Goal: Task Accomplishment & Management: Complete application form

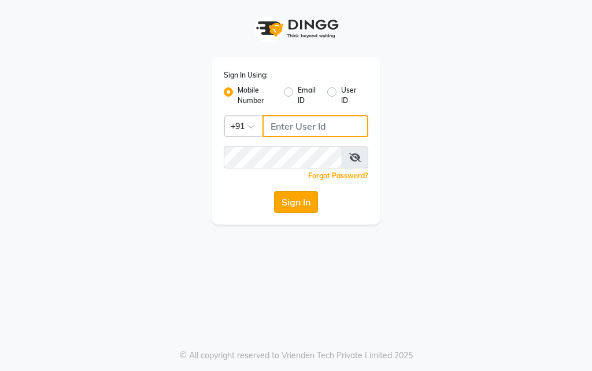
type input "9179177749"
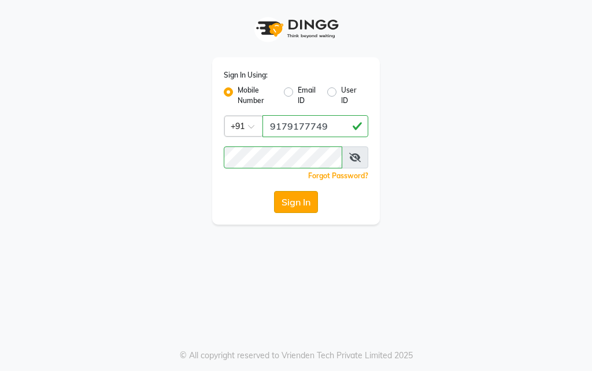
click at [304, 197] on button "Sign In" at bounding box center [296, 202] width 44 height 22
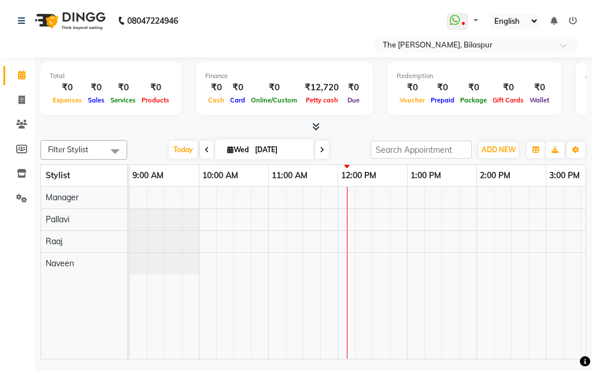
drag, startPoint x: 179, startPoint y: 349, endPoint x: 410, endPoint y: 364, distance: 231.2
click at [410, 364] on div "08047224946 Select Location × The [PERSON_NAME], Bilaspur WhatsApp Status ✕ Sta…" at bounding box center [296, 185] width 592 height 371
click at [21, 99] on icon at bounding box center [22, 99] width 6 height 9
select select "service"
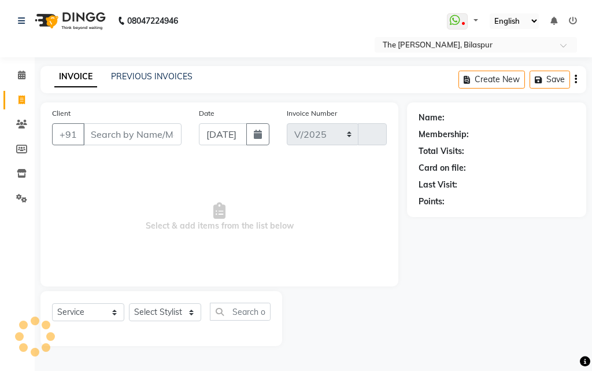
select select "6473"
type input "0911"
click at [156, 134] on input "Client" at bounding box center [132, 134] width 98 height 22
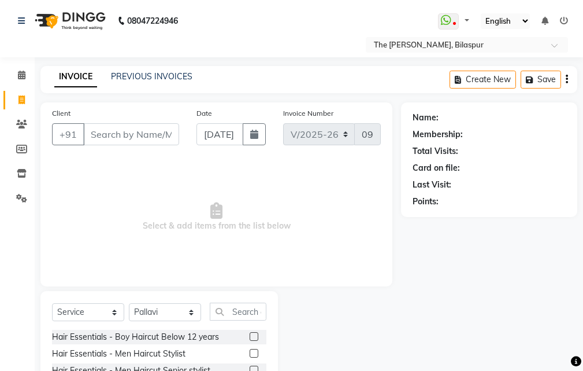
click at [148, 134] on input "Client" at bounding box center [131, 134] width 96 height 22
click at [163, 301] on div "Select Service Product Membership Package Voucher Prepaid Gift Card Select Styl…" at bounding box center [159, 376] width 238 height 171
click at [164, 308] on select "Select Stylist Manager [PERSON_NAME][GEOGRAPHIC_DATA] [GEOGRAPHIC_DATA][PERSON_…" at bounding box center [165, 312] width 72 height 18
select select "86788"
click at [129, 303] on select "Select Stylist Manager [PERSON_NAME][GEOGRAPHIC_DATA] [GEOGRAPHIC_DATA][PERSON_…" at bounding box center [165, 312] width 72 height 18
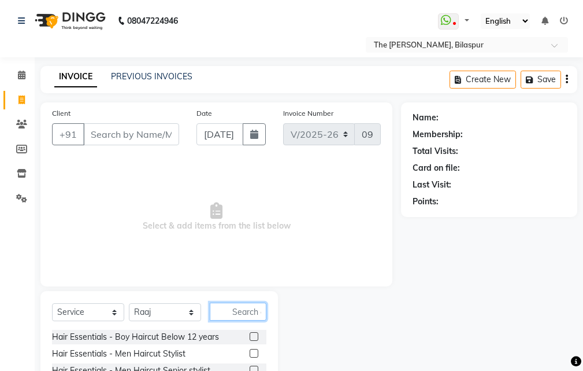
click at [236, 310] on input "text" at bounding box center [238, 311] width 57 height 18
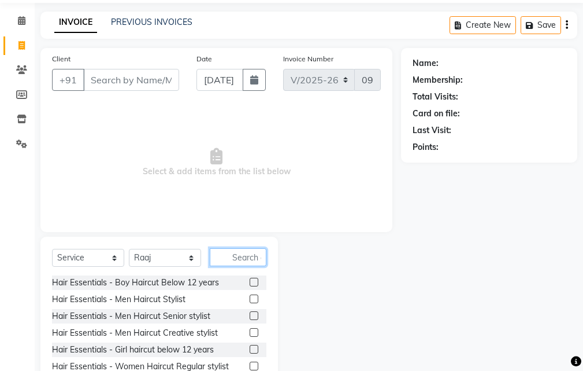
scroll to position [108, 0]
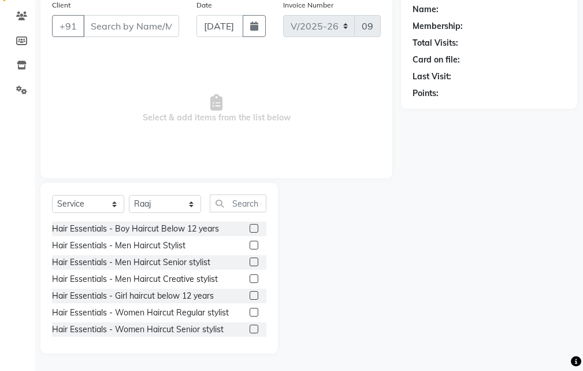
click at [250, 261] on label at bounding box center [254, 261] width 9 height 9
click at [250, 261] on input "checkbox" at bounding box center [254, 262] width 8 height 8
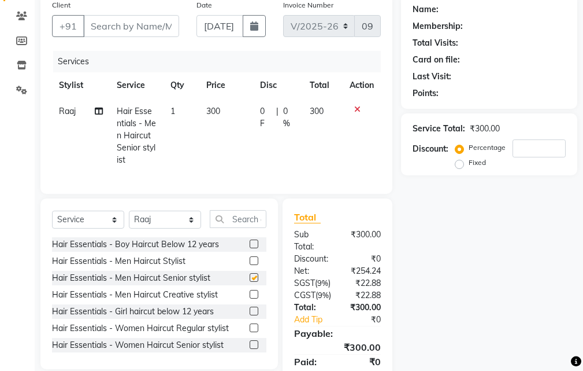
checkbox input "false"
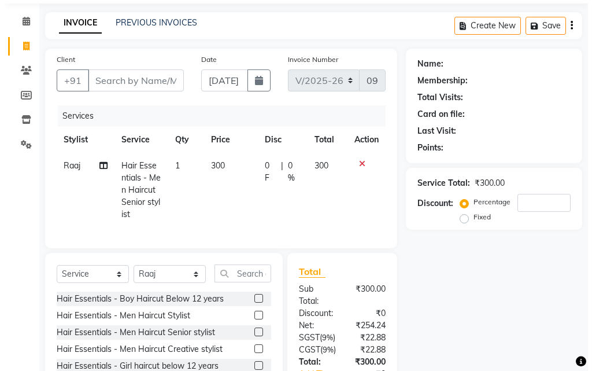
scroll to position [0, 0]
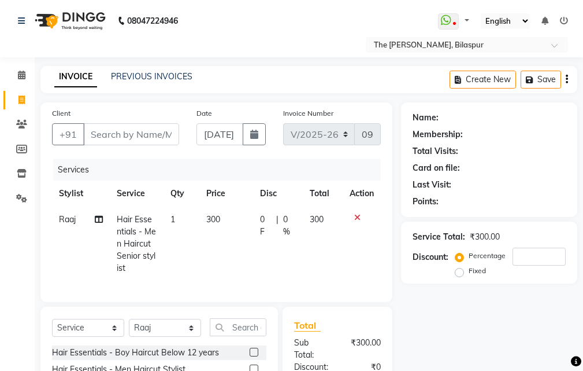
click at [180, 71] on div "PREVIOUS INVOICES" at bounding box center [152, 77] width 82 height 12
click at [178, 76] on link "PREVIOUS INVOICES" at bounding box center [152, 76] width 82 height 10
click at [136, 73] on link "PREVIOUS INVOICES" at bounding box center [152, 76] width 82 height 10
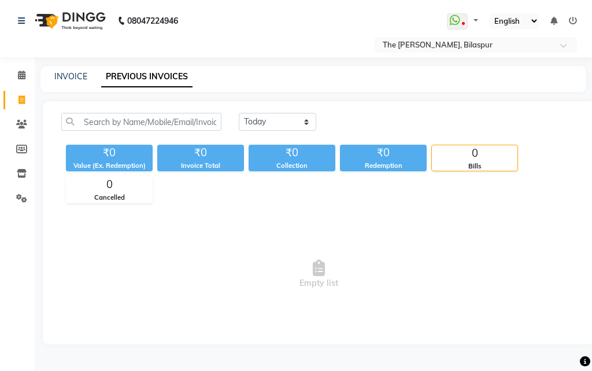
click at [164, 81] on link "PREVIOUS INVOICES" at bounding box center [146, 77] width 91 height 21
click at [272, 120] on select "[DATE] [DATE] Custom Range" at bounding box center [277, 122] width 77 height 18
select select "[DATE]"
click at [239, 113] on select "[DATE] [DATE] Custom Range" at bounding box center [277, 122] width 77 height 18
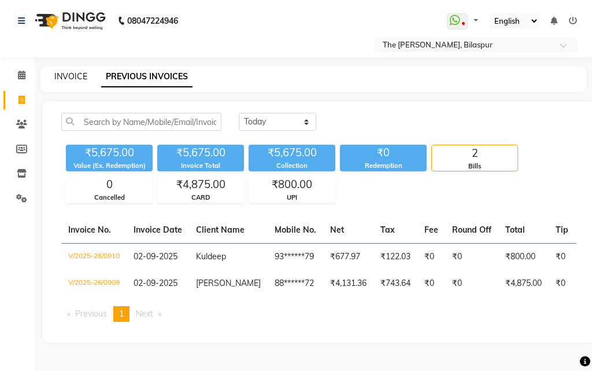
click at [63, 79] on link "INVOICE" at bounding box center [70, 76] width 33 height 10
select select "service"
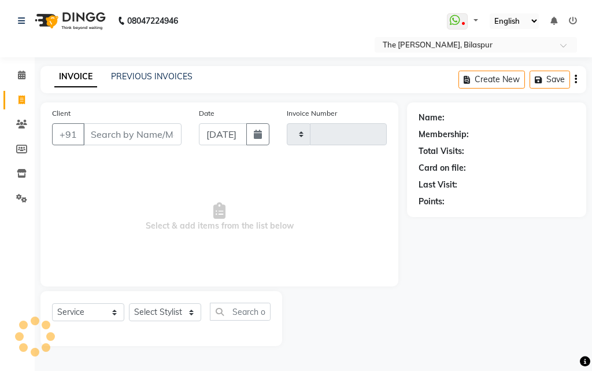
type input "0911"
select select "6473"
click at [23, 72] on icon at bounding box center [22, 75] width 8 height 9
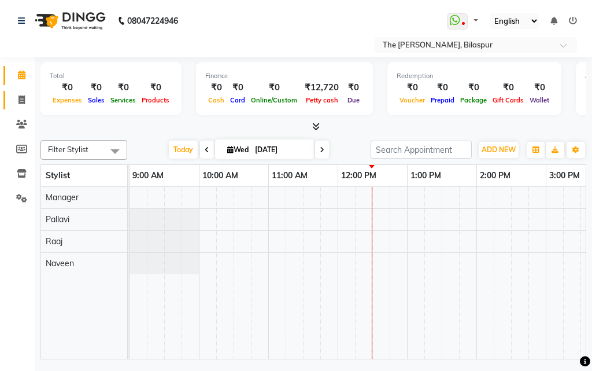
drag, startPoint x: 3, startPoint y: 95, endPoint x: 14, endPoint y: 100, distance: 12.5
click at [4, 95] on li "Invoice" at bounding box center [17, 100] width 35 height 25
click at [21, 100] on icon at bounding box center [22, 99] width 6 height 9
select select "6473"
select select "service"
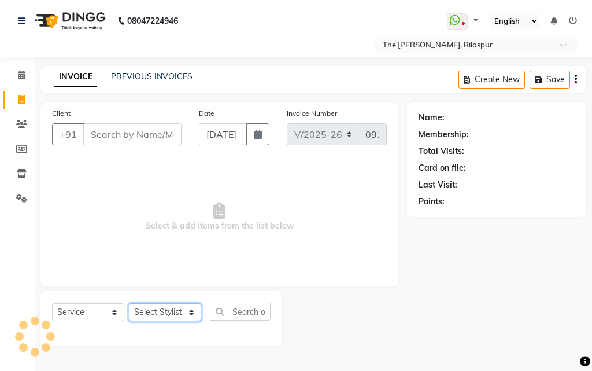
click at [169, 311] on select "Select Stylist" at bounding box center [165, 312] width 72 height 18
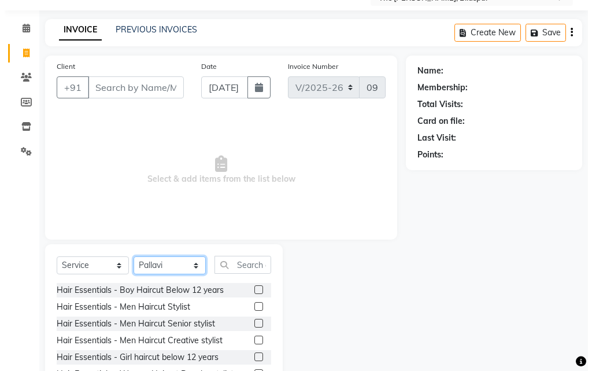
scroll to position [108, 0]
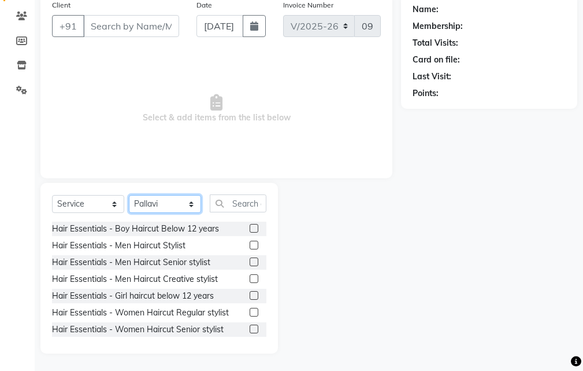
click at [186, 198] on select "Select Stylist Manager [PERSON_NAME][GEOGRAPHIC_DATA] [GEOGRAPHIC_DATA][PERSON_…" at bounding box center [165, 204] width 72 height 18
select select "86788"
click at [129, 195] on select "Select Stylist Manager [PERSON_NAME][GEOGRAPHIC_DATA] [GEOGRAPHIC_DATA][PERSON_…" at bounding box center [165, 204] width 72 height 18
click at [250, 263] on label at bounding box center [254, 261] width 9 height 9
click at [250, 263] on input "checkbox" at bounding box center [254, 262] width 8 height 8
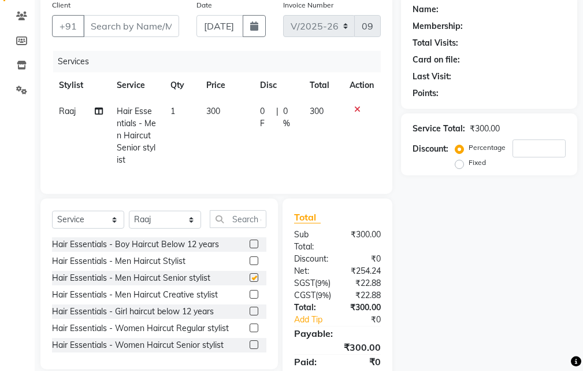
checkbox input "false"
click at [134, 23] on input "Client" at bounding box center [131, 26] width 96 height 22
type input "8"
type input "0"
type input "8770084177"
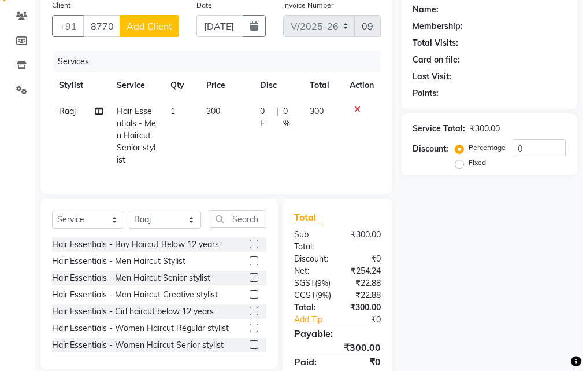
click at [149, 24] on span "Add Client" at bounding box center [150, 26] width 46 height 12
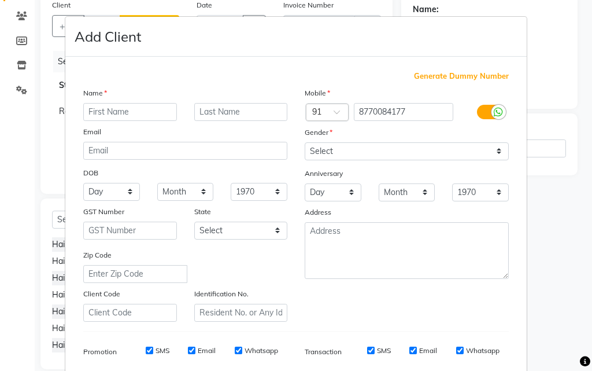
click at [139, 113] on input "text" at bounding box center [130, 112] width 94 height 18
type input "s"
type input "shti"
click at [204, 109] on input "text" at bounding box center [241, 112] width 94 height 18
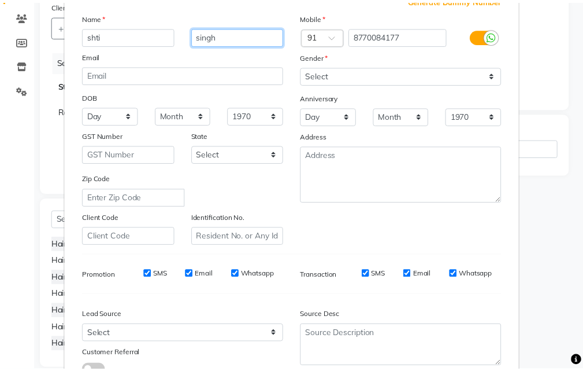
scroll to position [163, 0]
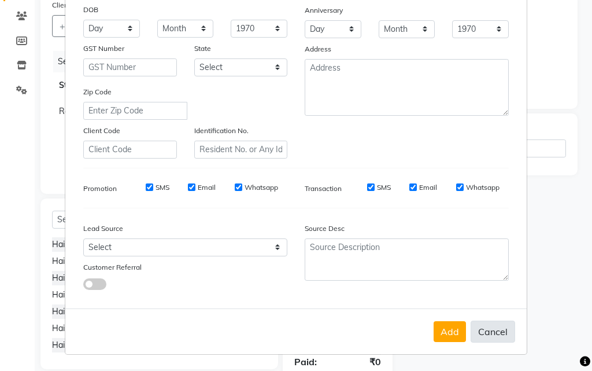
type input "singh"
click at [496, 328] on button "Cancel" at bounding box center [493, 331] width 45 height 22
select select
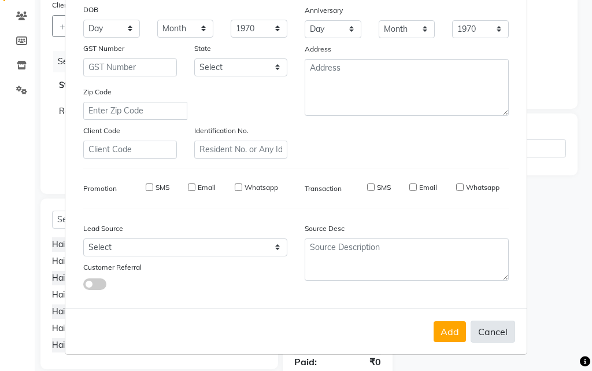
select select
checkbox input "false"
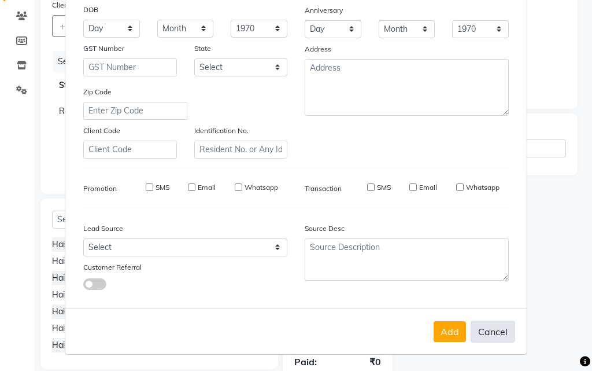
checkbox input "false"
click at [496, 328] on button "Cancel" at bounding box center [493, 331] width 45 height 22
select select
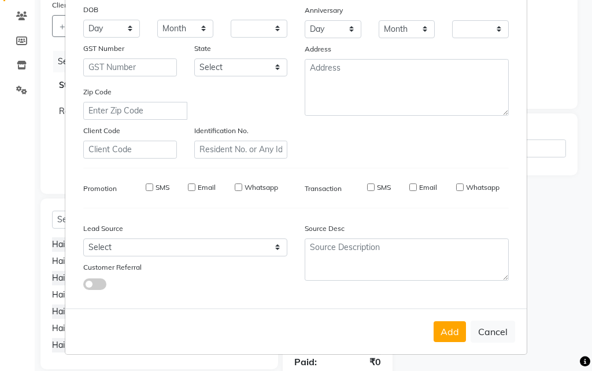
select select
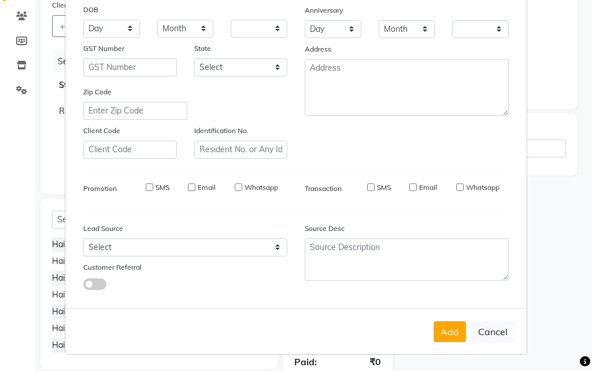
select select
checkbox input "false"
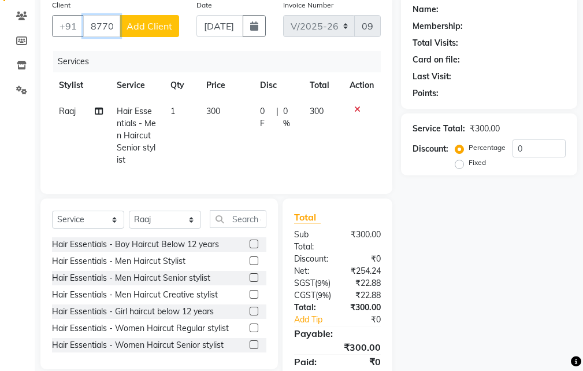
click at [117, 29] on input "8770084177" at bounding box center [101, 26] width 37 height 22
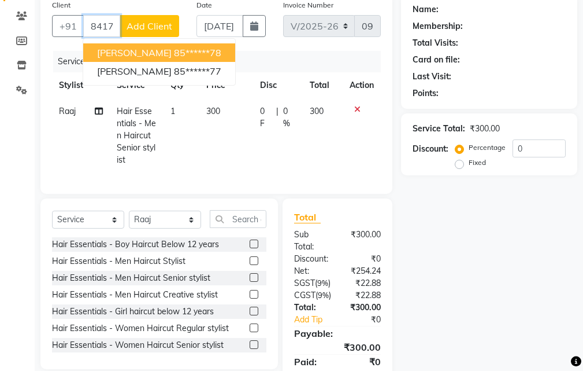
click at [116, 25] on input "84177" at bounding box center [101, 26] width 37 height 22
type input "8"
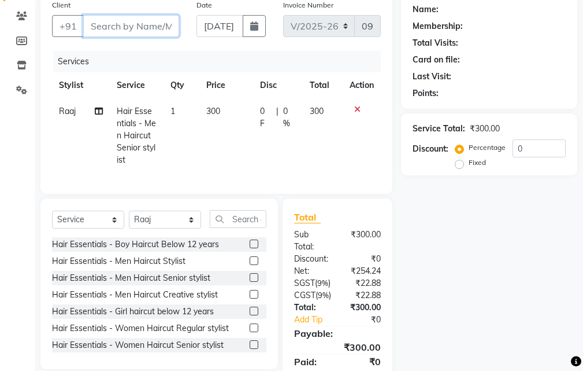
click at [99, 24] on input "Client" at bounding box center [131, 26] width 96 height 22
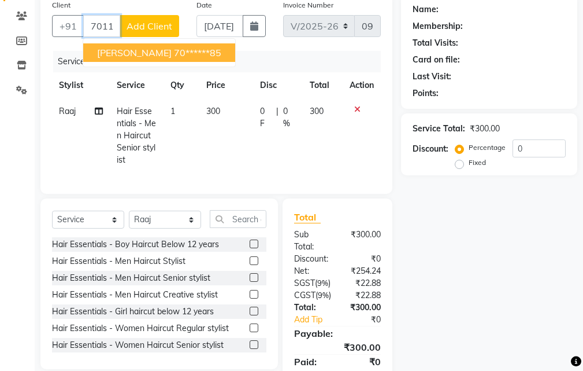
click at [174, 52] on ngb-highlight "70******85" at bounding box center [197, 53] width 47 height 12
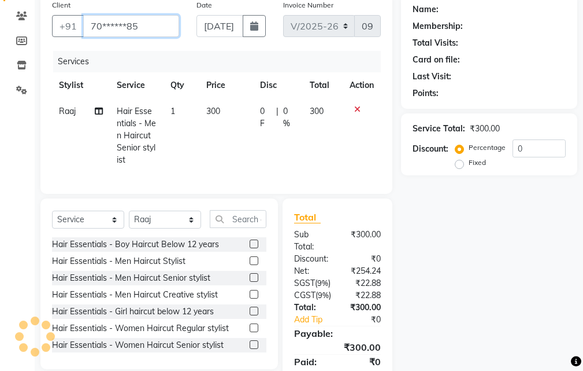
type input "70******85"
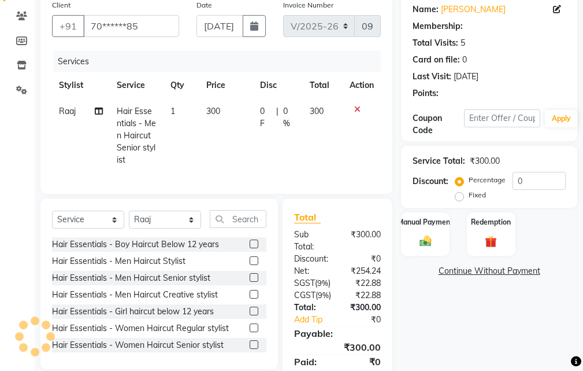
select select "1: Object"
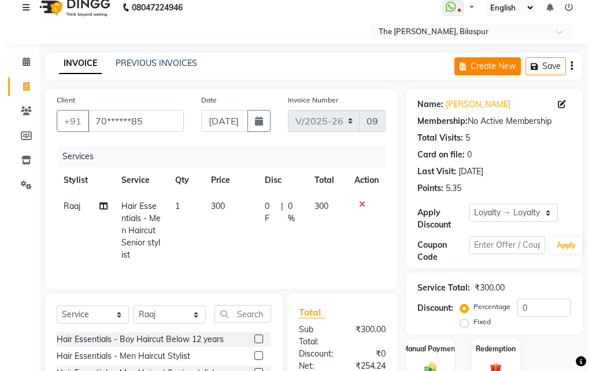
scroll to position [0, 0]
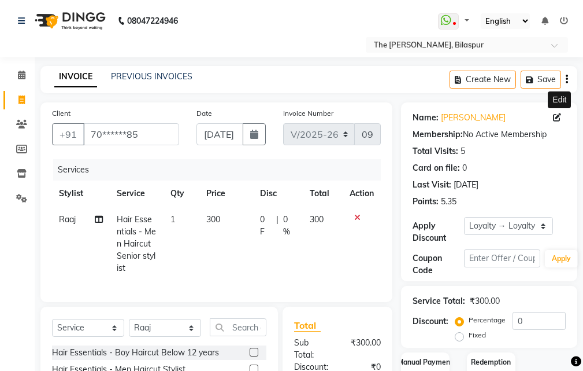
click at [557, 112] on span at bounding box center [559, 118] width 13 height 12
click at [556, 116] on icon at bounding box center [557, 117] width 8 height 8
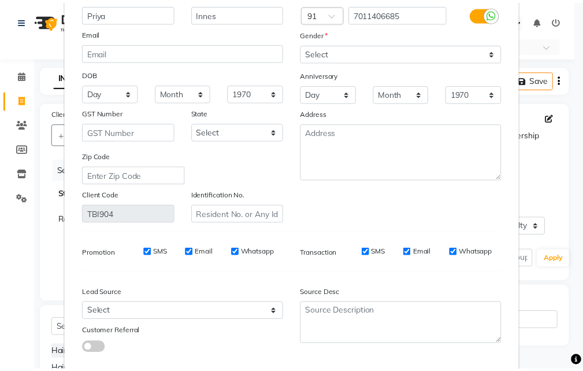
scroll to position [142, 0]
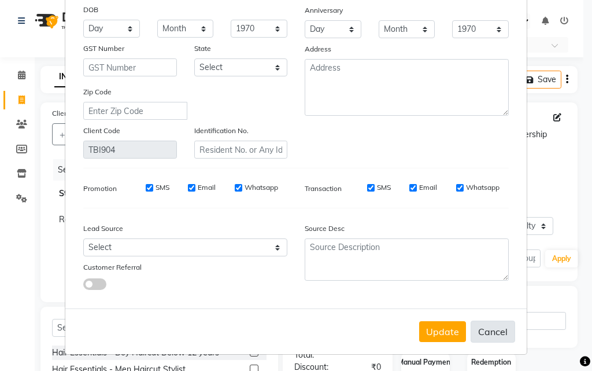
click at [483, 335] on button "Cancel" at bounding box center [493, 331] width 45 height 22
select select
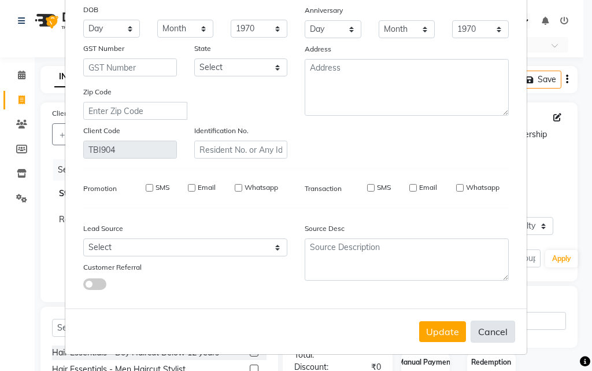
select select
checkbox input "false"
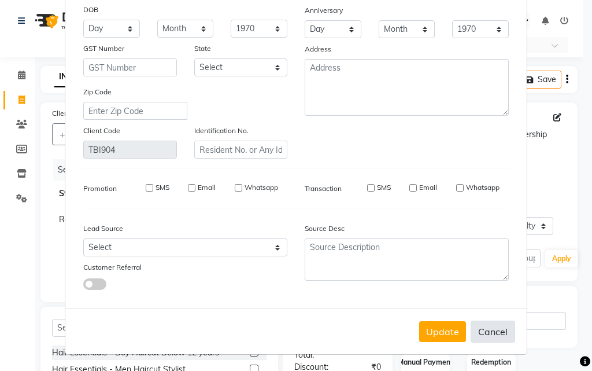
checkbox input "false"
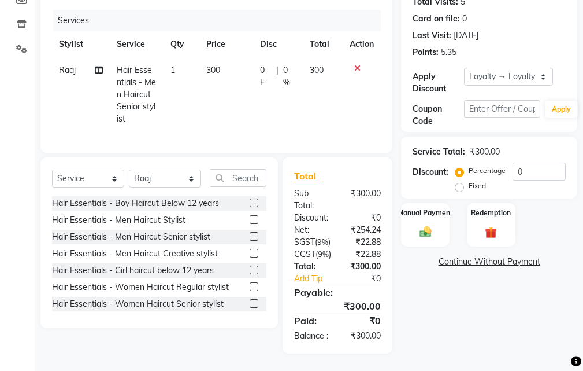
scroll to position [0, 0]
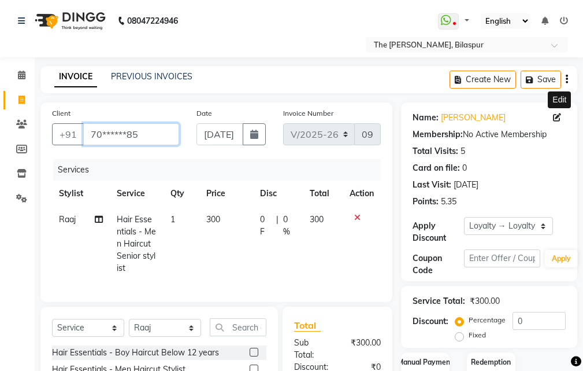
click at [161, 139] on input "70******85" at bounding box center [131, 134] width 96 height 22
click at [149, 132] on input "70******85" at bounding box center [131, 134] width 96 height 22
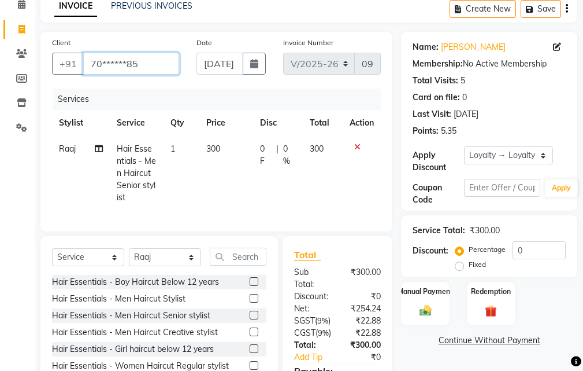
scroll to position [173, 0]
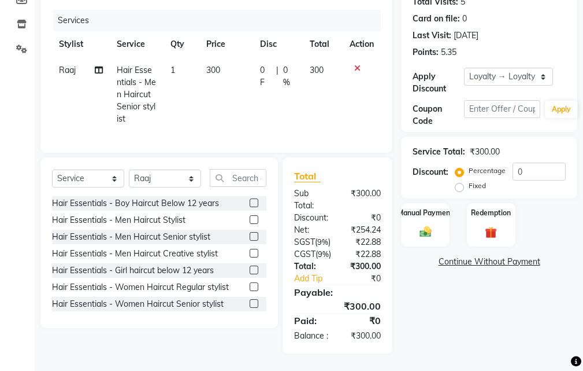
click at [250, 232] on label at bounding box center [254, 236] width 9 height 9
click at [250, 233] on input "checkbox" at bounding box center [254, 237] width 8 height 8
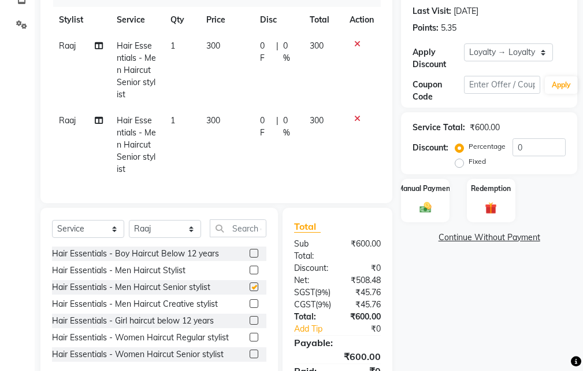
checkbox input "false"
click at [356, 41] on icon at bounding box center [357, 44] width 6 height 8
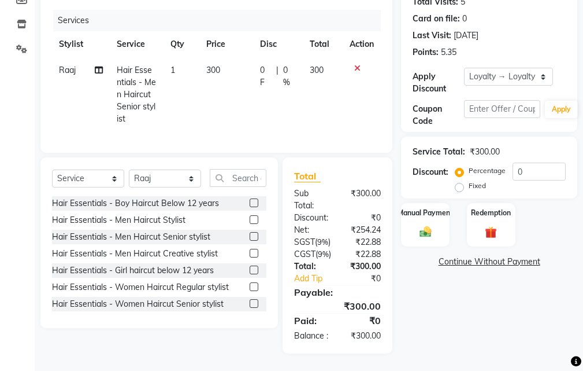
click at [360, 64] on icon at bounding box center [357, 68] width 6 height 8
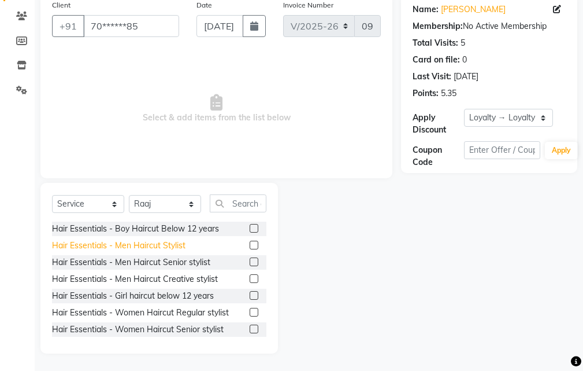
click at [181, 247] on div "Hair Essentials - Men Haircut Stylist" at bounding box center [119, 245] width 134 height 12
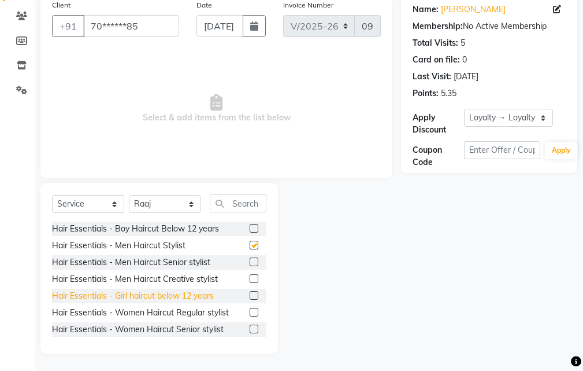
scroll to position [173, 0]
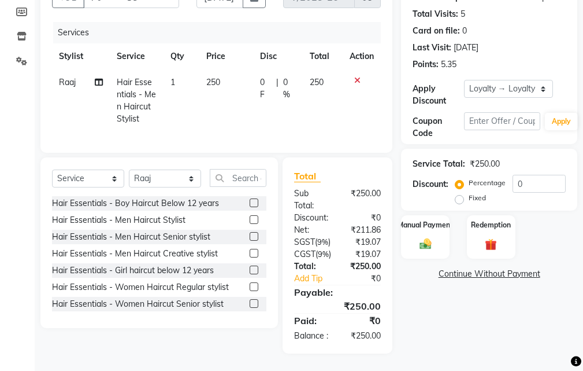
checkbox input "false"
click at [357, 76] on icon at bounding box center [357, 80] width 6 height 8
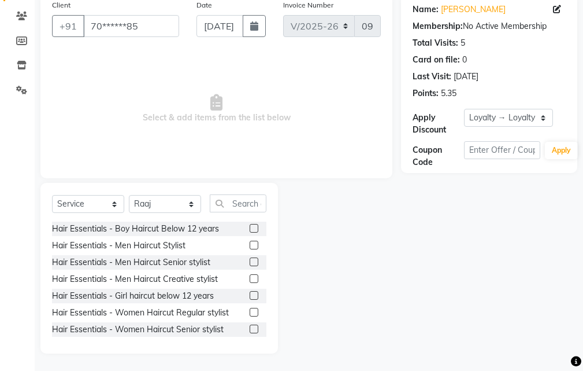
click at [250, 279] on label at bounding box center [254, 278] width 9 height 9
click at [250, 279] on input "checkbox" at bounding box center [254, 279] width 8 height 8
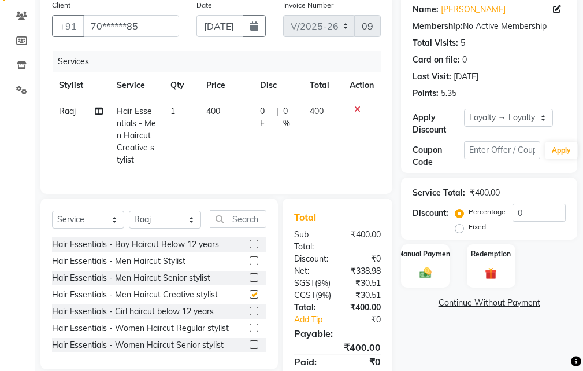
scroll to position [173, 0]
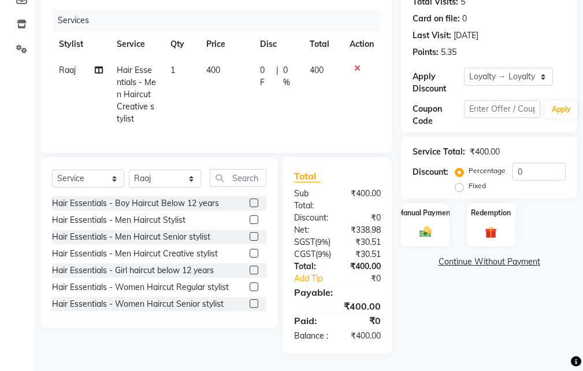
checkbox input "false"
click at [545, 162] on input "0" at bounding box center [539, 171] width 53 height 18
click at [469, 180] on label "Fixed" at bounding box center [477, 185] width 17 height 10
click at [463, 182] on input "Fixed" at bounding box center [462, 186] width 8 height 8
radio input "true"
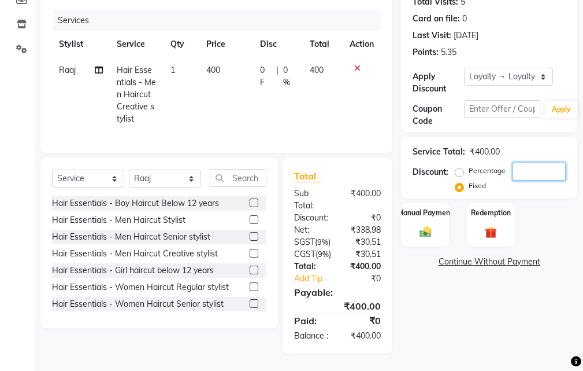
click at [531, 162] on input "number" at bounding box center [539, 171] width 53 height 18
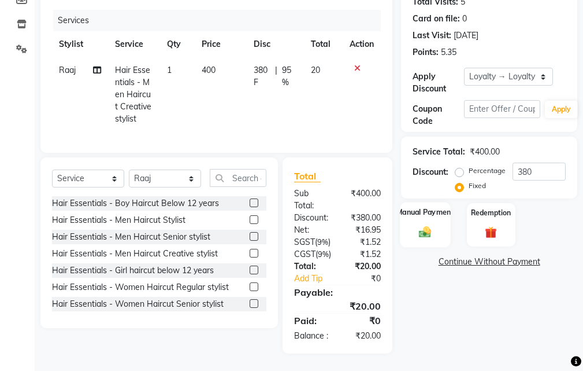
click at [438, 209] on div "Manual Payment" at bounding box center [426, 224] width 50 height 45
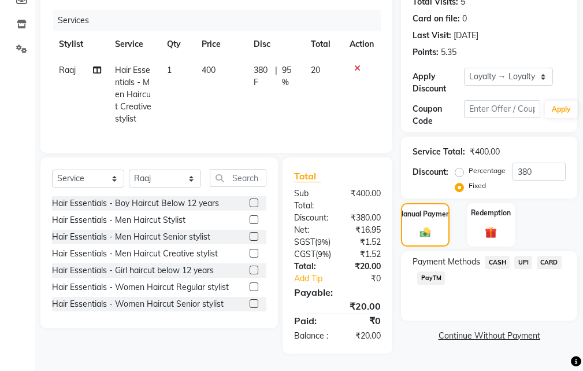
click at [501, 256] on span "CASH" at bounding box center [497, 262] width 25 height 13
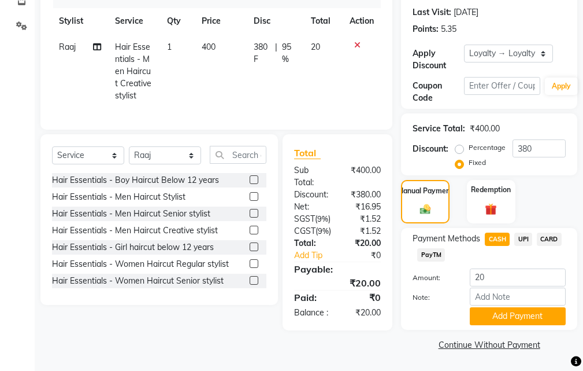
click at [527, 238] on span "UPI" at bounding box center [524, 238] width 18 height 13
click at [540, 149] on input "380" at bounding box center [539, 148] width 53 height 18
type input "3"
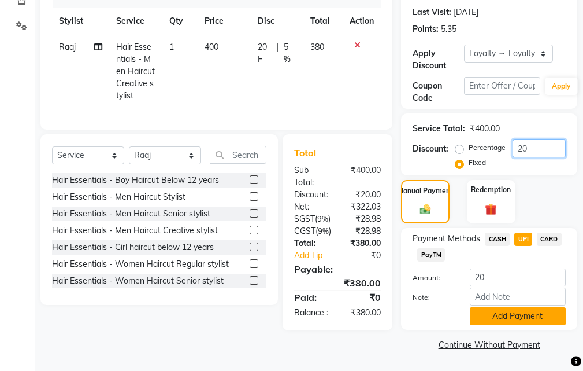
type input "20"
click at [498, 315] on button "Add Payment" at bounding box center [518, 316] width 96 height 18
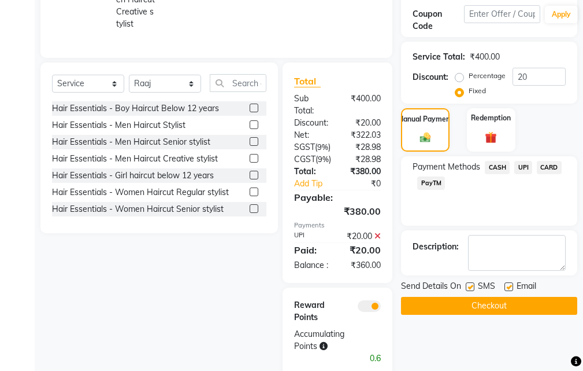
scroll to position [324, 0]
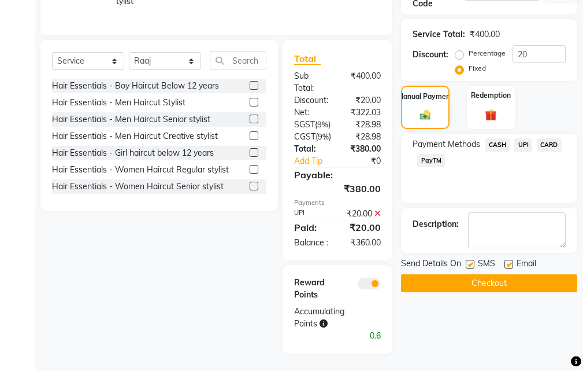
click at [379, 209] on icon at bounding box center [378, 213] width 6 height 8
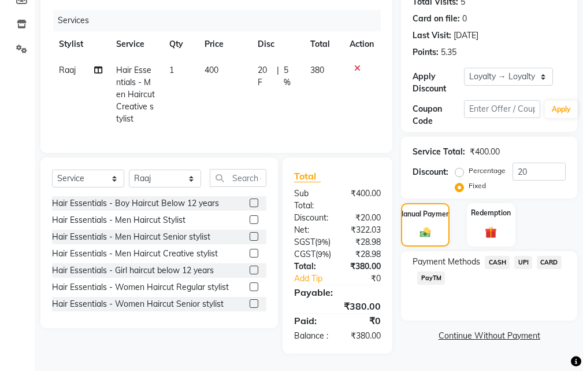
scroll to position [194, 0]
click at [524, 256] on span "UPI" at bounding box center [524, 262] width 18 height 13
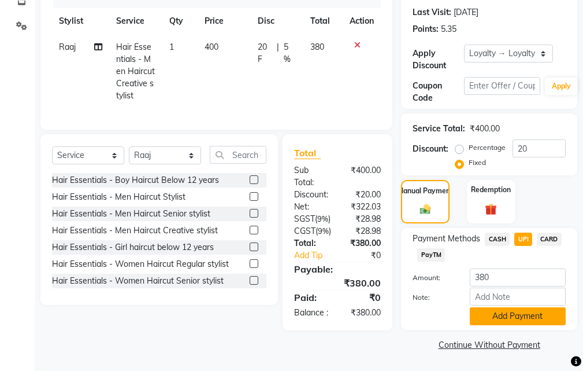
click at [495, 307] on button "Add Payment" at bounding box center [518, 316] width 96 height 18
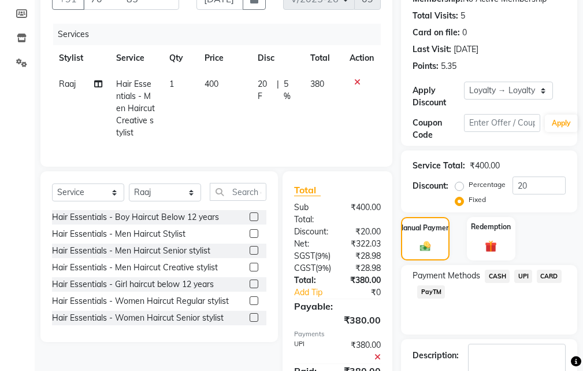
scroll to position [289, 0]
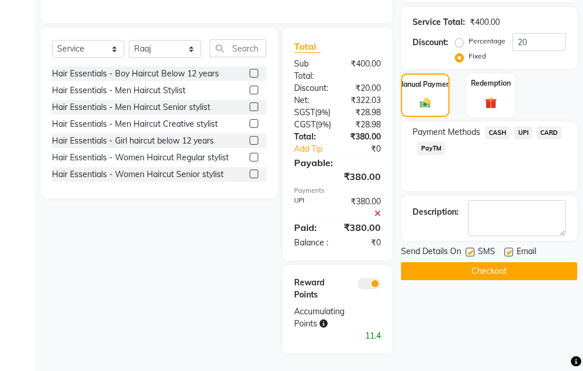
click at [523, 126] on span "UPI" at bounding box center [524, 132] width 18 height 13
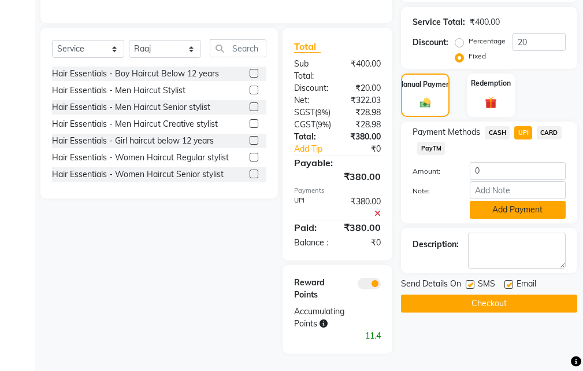
click at [499, 202] on button "Add Payment" at bounding box center [518, 210] width 96 height 18
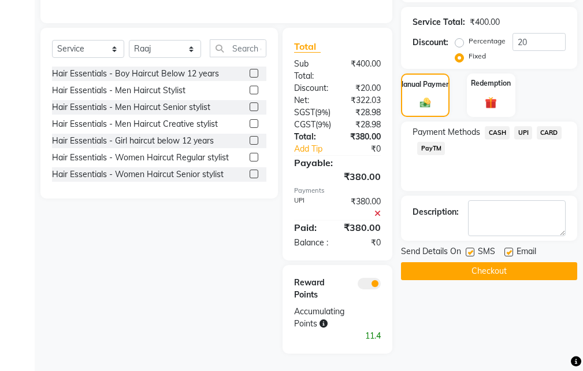
click at [487, 262] on button "Checkout" at bounding box center [489, 271] width 176 height 18
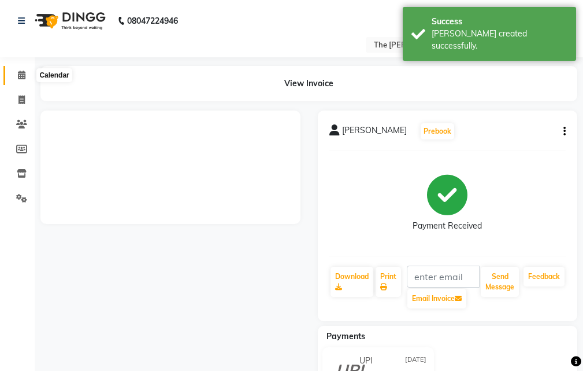
click at [23, 75] on icon at bounding box center [22, 75] width 8 height 9
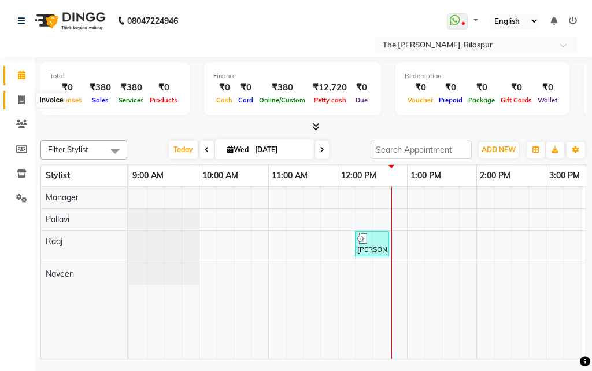
click at [19, 94] on span at bounding box center [22, 100] width 20 height 13
select select "service"
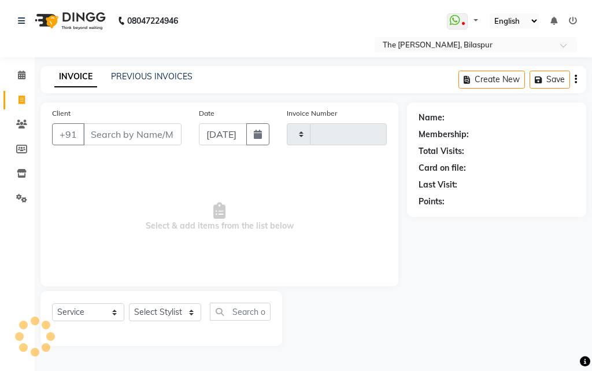
type input "0912"
select select "6473"
click at [114, 136] on input "Client" at bounding box center [132, 134] width 98 height 22
select select "63556"
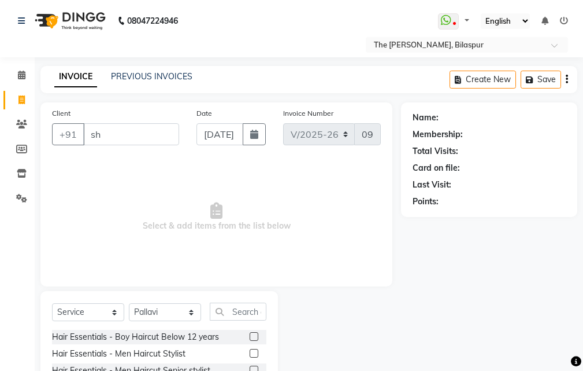
type input "s"
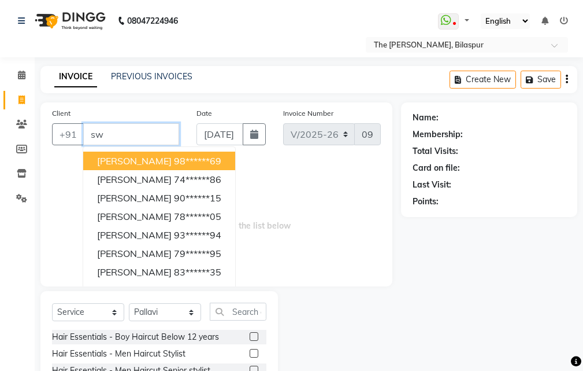
type input "s"
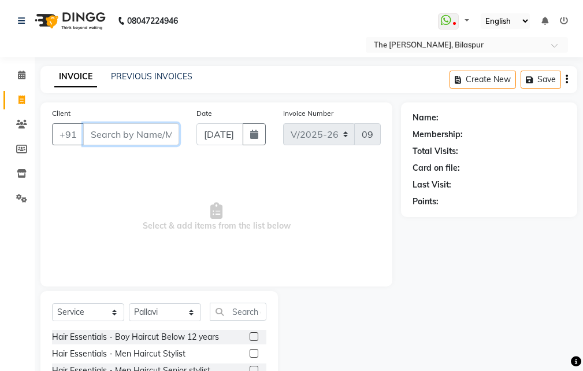
click at [143, 136] on input "Client" at bounding box center [131, 134] width 96 height 22
type input "a"
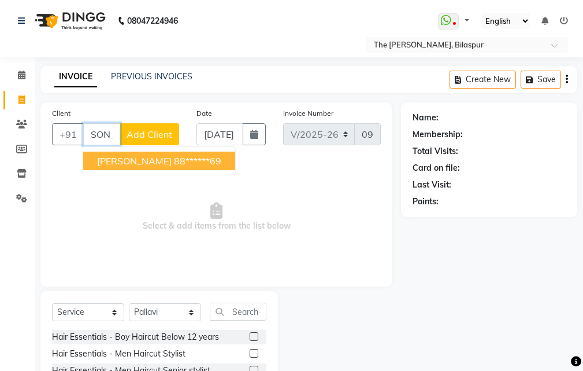
scroll to position [0, 25]
click at [174, 164] on ngb-highlight "88******69" at bounding box center [197, 161] width 47 height 12
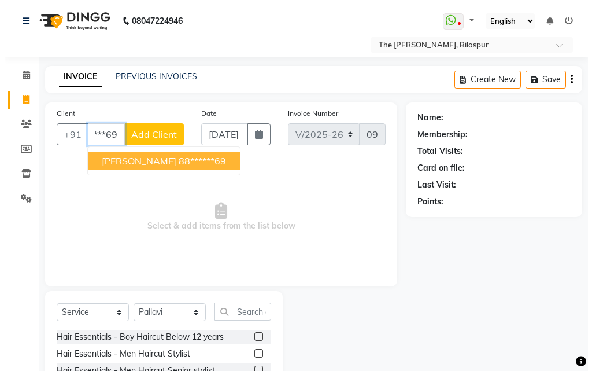
scroll to position [0, 0]
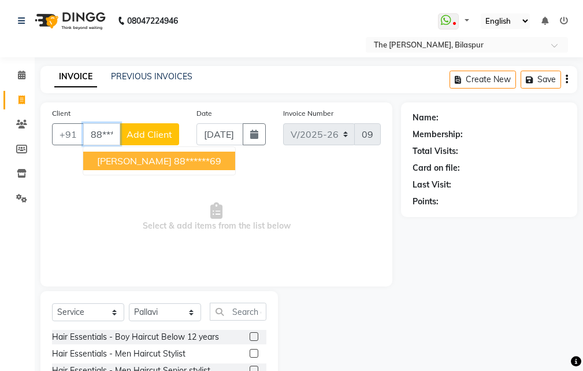
type input "88******69"
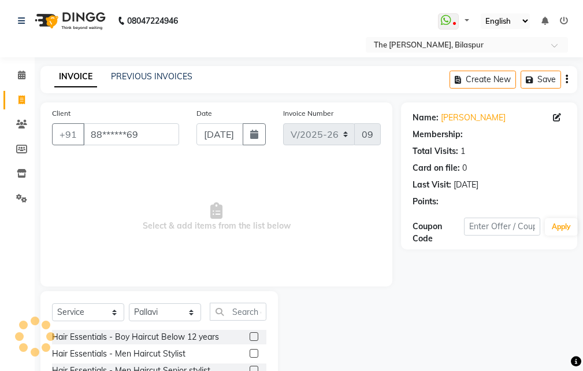
select select "1: Object"
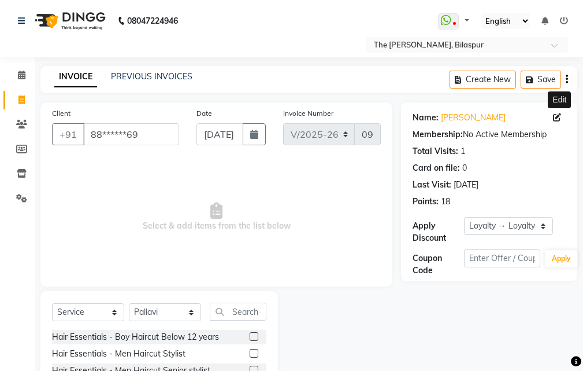
click at [561, 119] on icon at bounding box center [557, 117] width 8 height 8
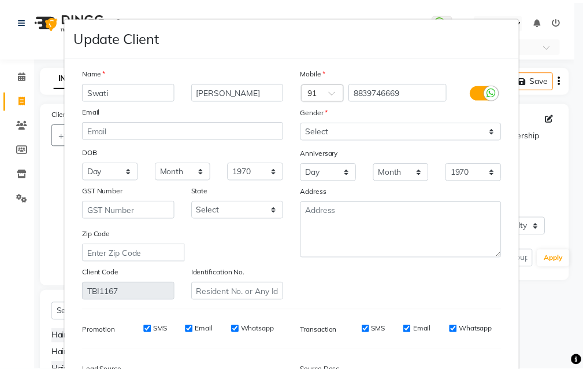
scroll to position [142, 0]
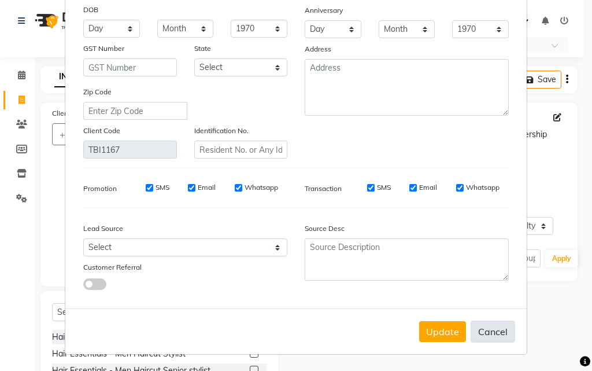
click at [496, 335] on button "Cancel" at bounding box center [493, 331] width 45 height 22
select select
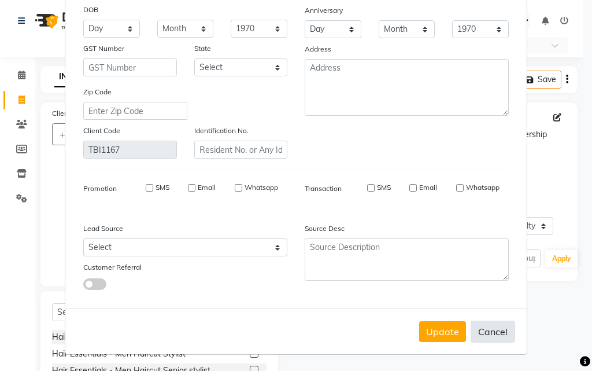
select select
checkbox input "false"
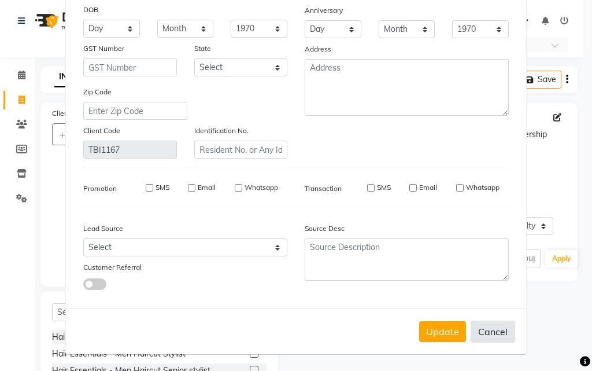
checkbox input "false"
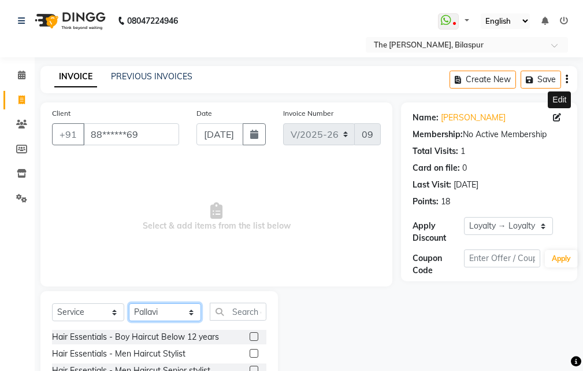
click at [169, 312] on select "Select Stylist Manager [PERSON_NAME][GEOGRAPHIC_DATA] [GEOGRAPHIC_DATA][PERSON_…" at bounding box center [165, 312] width 72 height 18
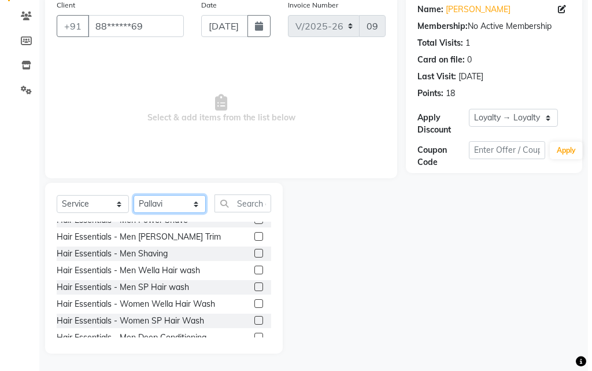
scroll to position [0, 0]
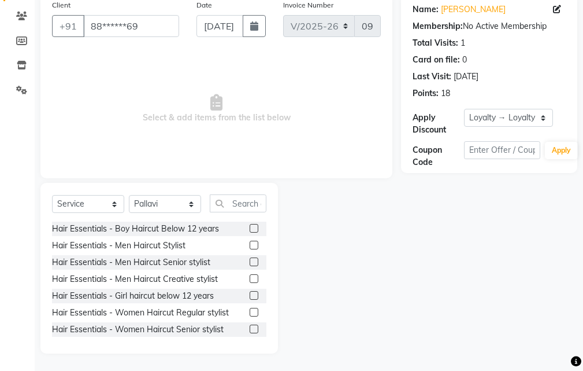
click at [250, 329] on label at bounding box center [254, 328] width 9 height 9
click at [250, 329] on input "checkbox" at bounding box center [254, 330] width 8 height 8
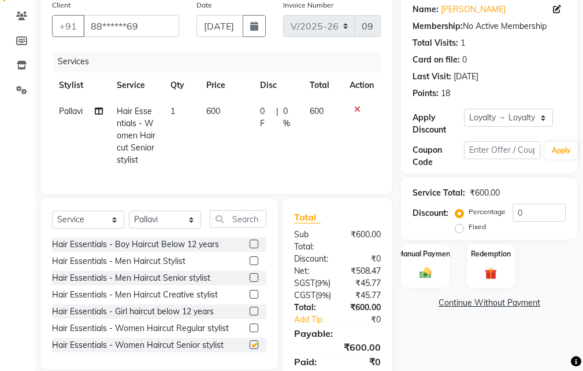
checkbox input "false"
click at [154, 28] on input "88******69" at bounding box center [131, 26] width 96 height 22
type input "8"
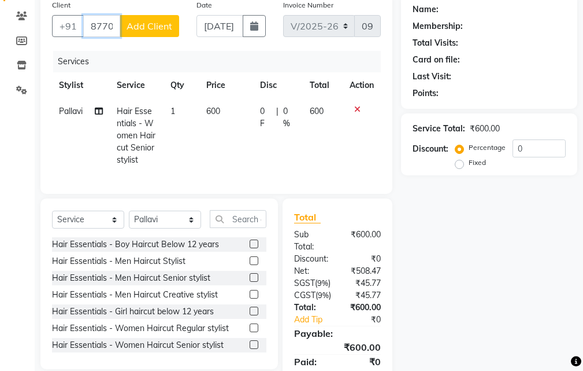
type input "87700844177"
click at [144, 20] on button "Add Client" at bounding box center [150, 26] width 60 height 22
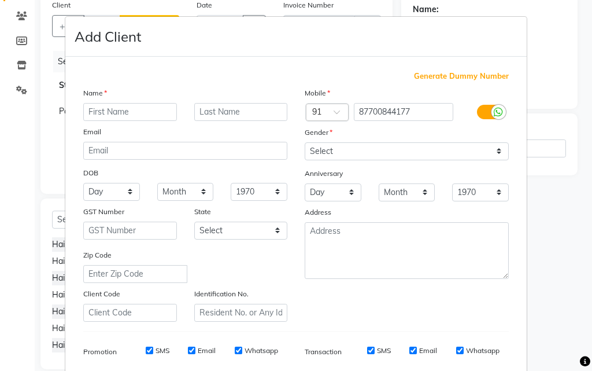
click at [132, 109] on input "text" at bounding box center [130, 112] width 94 height 18
type input "[PERSON_NAME]"
click at [206, 109] on input "text" at bounding box center [241, 112] width 94 height 18
type input "singh"
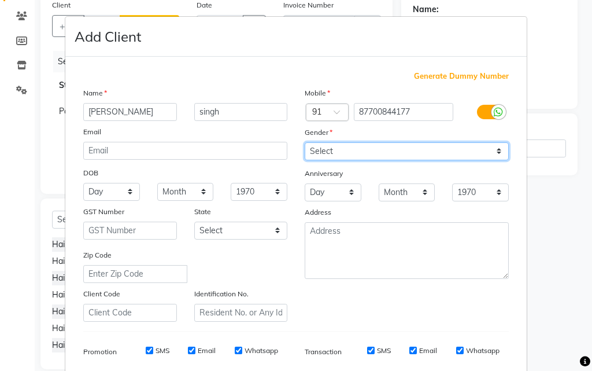
click at [363, 150] on select "Select [DEMOGRAPHIC_DATA] [DEMOGRAPHIC_DATA] Other Prefer Not To Say" at bounding box center [407, 151] width 204 height 18
select select "[DEMOGRAPHIC_DATA]"
click at [305, 142] on select "Select [DEMOGRAPHIC_DATA] [DEMOGRAPHIC_DATA] Other Prefer Not To Say" at bounding box center [407, 151] width 204 height 18
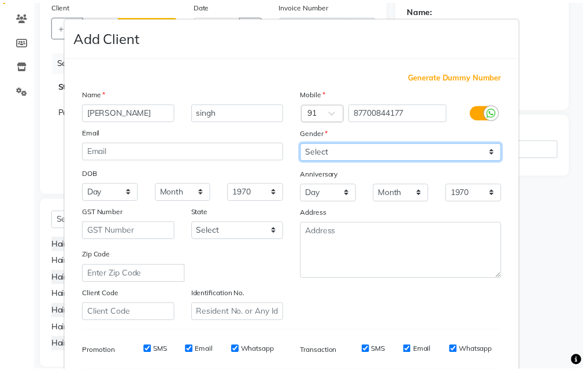
scroll to position [163, 0]
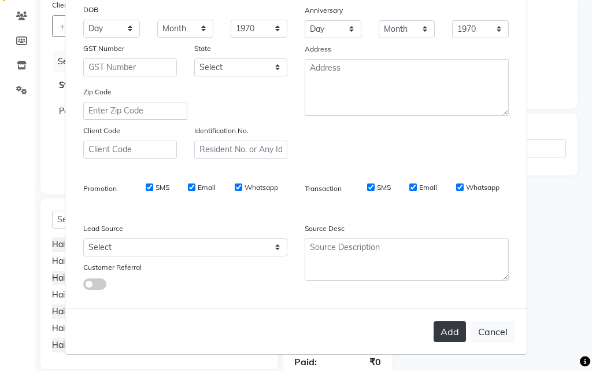
click at [445, 337] on button "Add" at bounding box center [450, 331] width 32 height 21
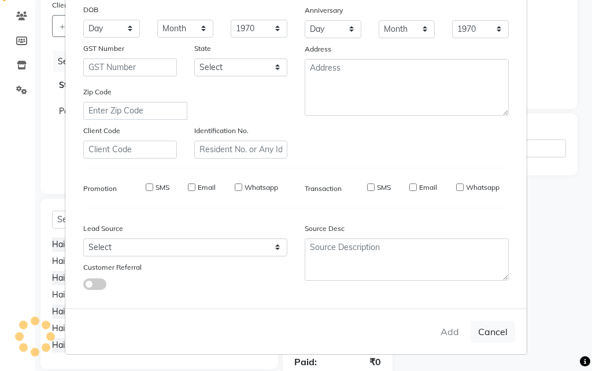
type input "87*******77"
select select
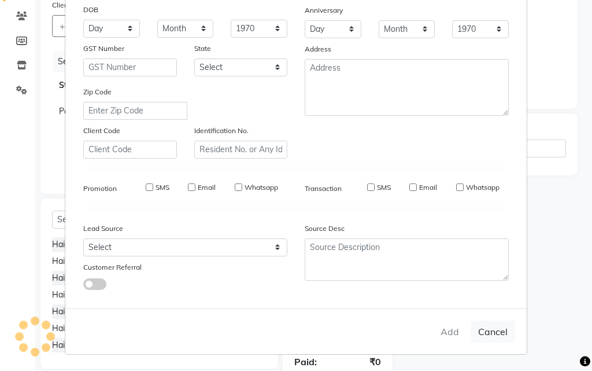
select select
checkbox input "false"
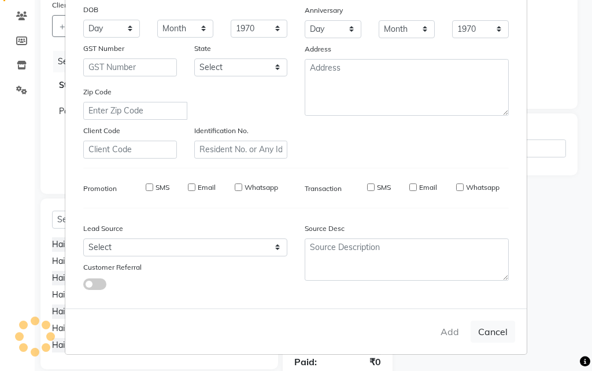
checkbox input "false"
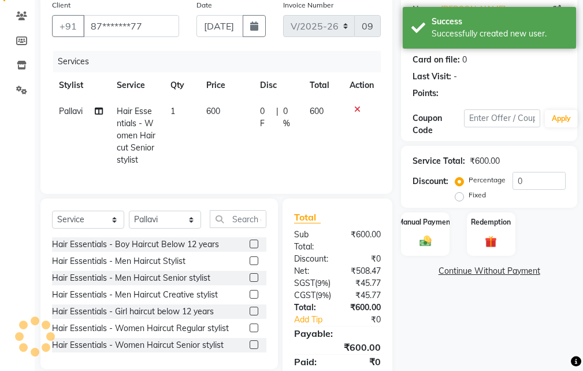
select select "1: Object"
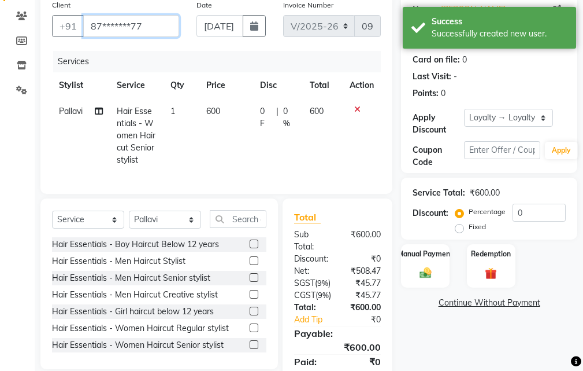
click at [157, 26] on input "87*******77" at bounding box center [131, 26] width 96 height 22
type input "8"
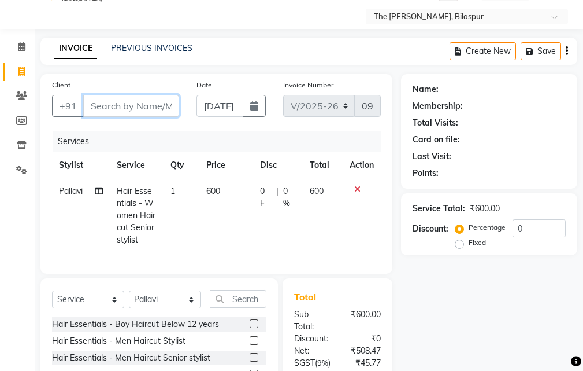
scroll to position [0, 0]
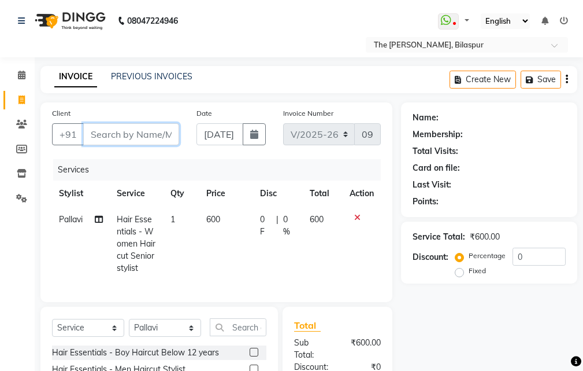
click at [141, 134] on input "Client" at bounding box center [131, 134] width 96 height 22
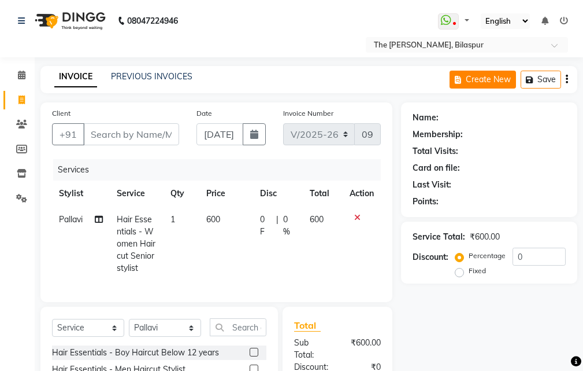
click at [497, 84] on button "Create New" at bounding box center [483, 80] width 67 height 18
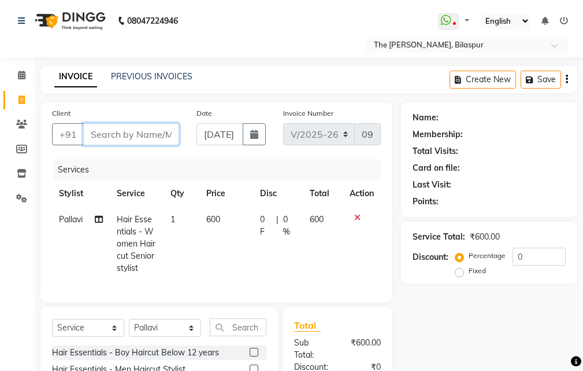
click at [148, 135] on input "Client" at bounding box center [131, 134] width 96 height 22
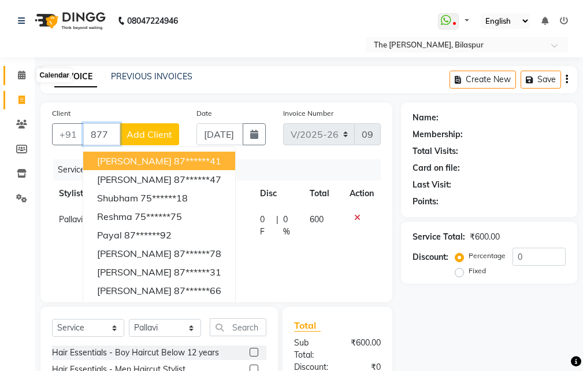
type input "877"
click at [17, 75] on span at bounding box center [22, 75] width 20 height 13
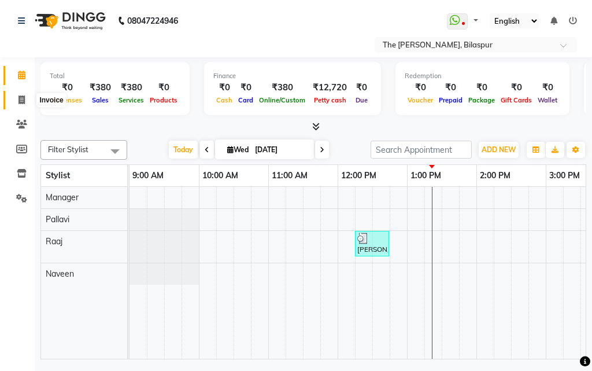
click at [22, 99] on icon at bounding box center [22, 99] width 6 height 9
select select "6473"
select select "service"
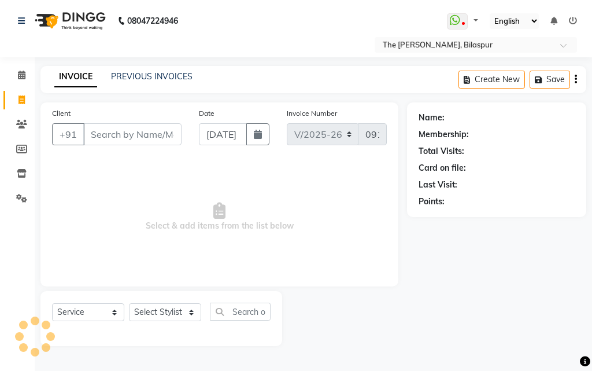
click at [130, 134] on input "Client" at bounding box center [132, 134] width 98 height 22
click at [169, 312] on select "Select Stylist" at bounding box center [165, 312] width 72 height 18
select select "63556"
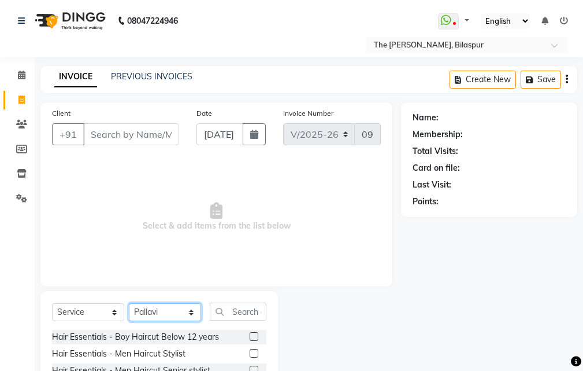
scroll to position [108, 0]
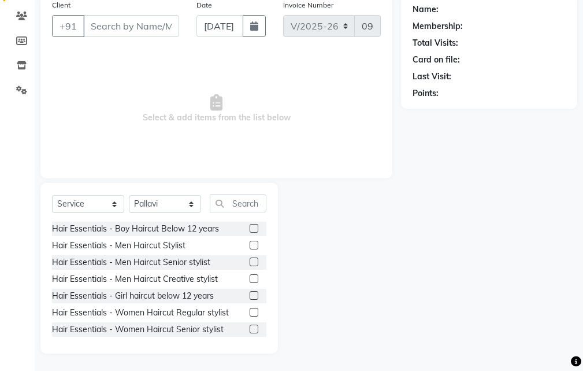
click at [250, 327] on label at bounding box center [254, 328] width 9 height 9
click at [250, 327] on input "checkbox" at bounding box center [254, 330] width 8 height 8
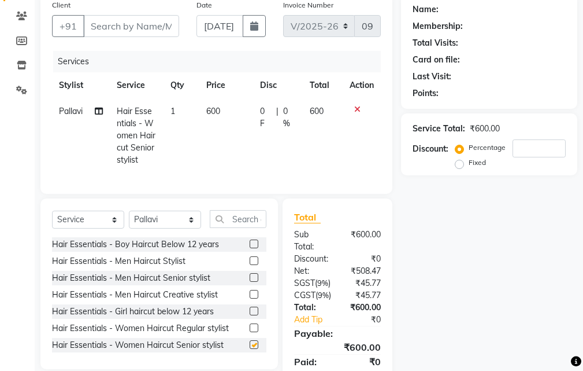
checkbox input "false"
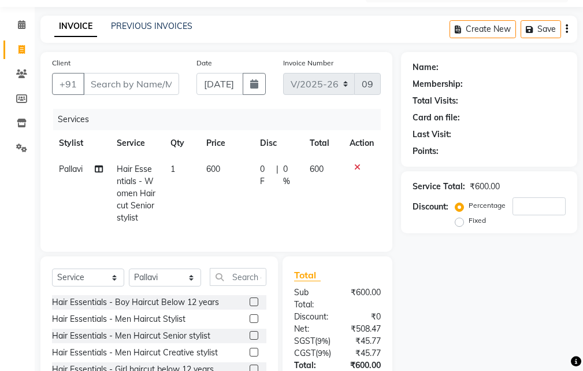
scroll to position [0, 0]
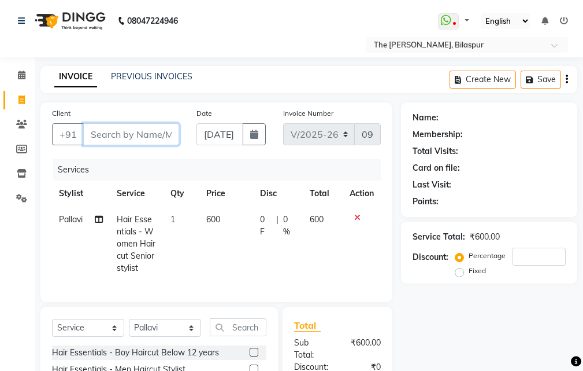
click at [138, 134] on input "Client" at bounding box center [131, 134] width 96 height 22
type input "8"
type input "0"
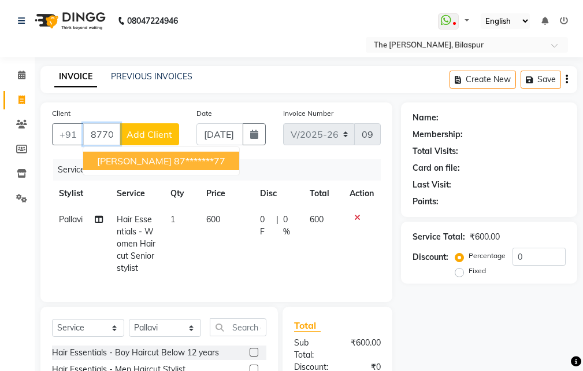
click at [153, 164] on span "[PERSON_NAME]" at bounding box center [134, 161] width 75 height 12
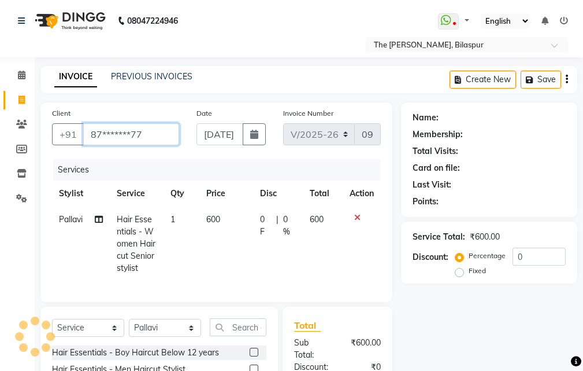
type input "87*******77"
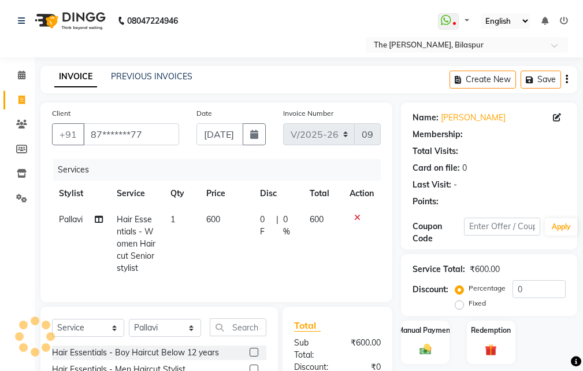
select select "1: Object"
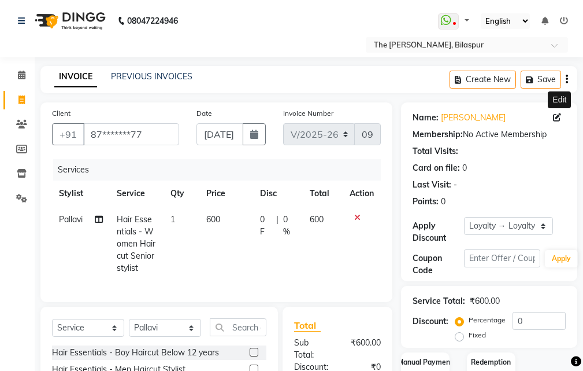
click at [559, 117] on icon at bounding box center [557, 117] width 8 height 8
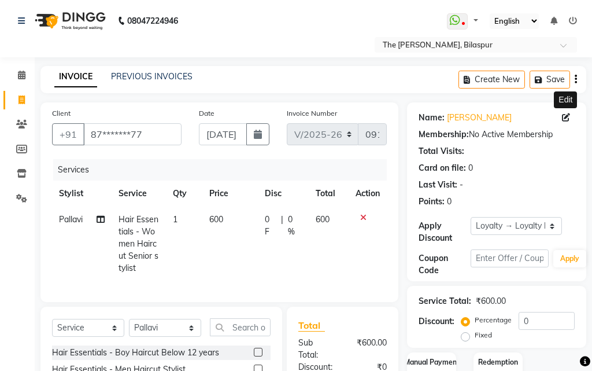
select select "[DEMOGRAPHIC_DATA]"
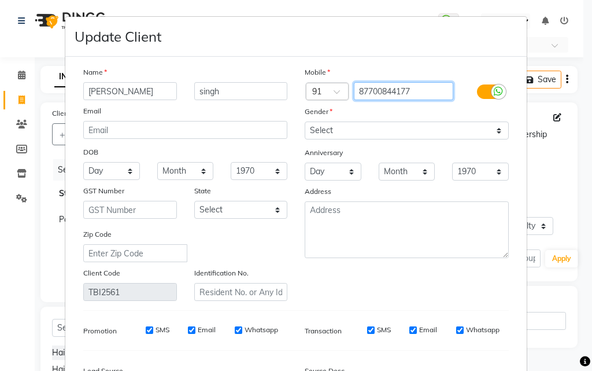
click at [423, 95] on input "87700844177" at bounding box center [404, 91] width 100 height 18
click at [395, 93] on input "87700844177" at bounding box center [404, 91] width 100 height 18
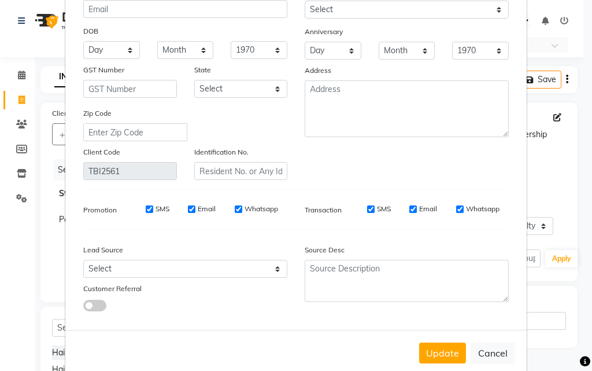
scroll to position [142, 0]
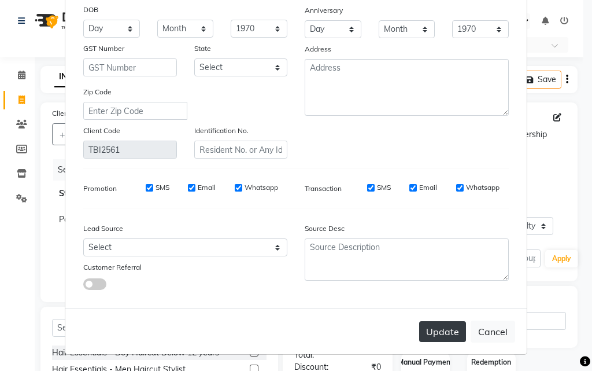
type input "8770084177"
click at [445, 331] on button "Update" at bounding box center [442, 331] width 47 height 21
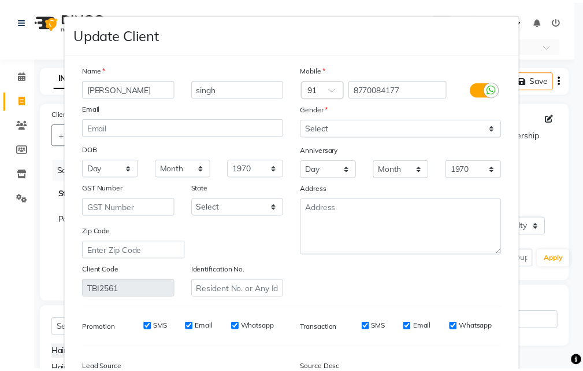
scroll to position [0, 0]
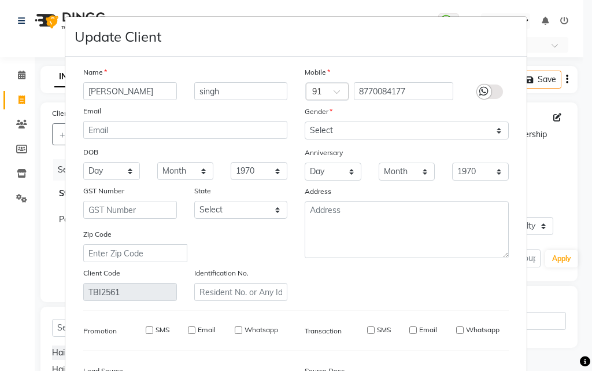
type input "87******77"
select select
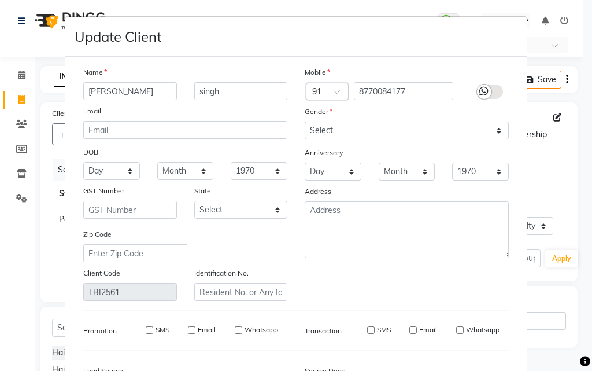
select select
checkbox input "false"
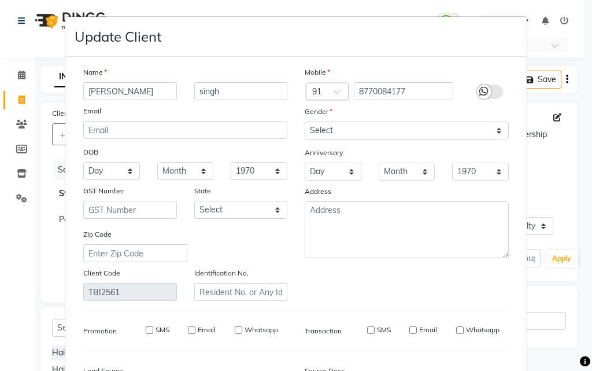
checkbox input "false"
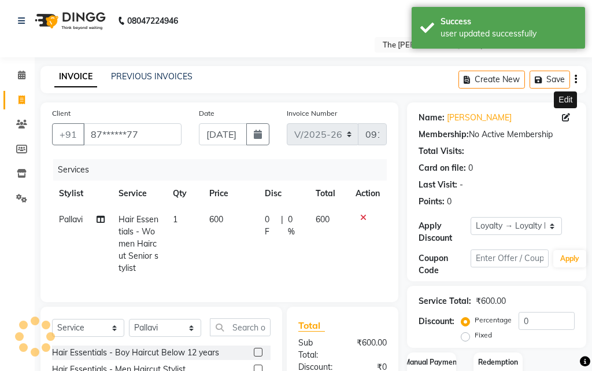
select select "1: Object"
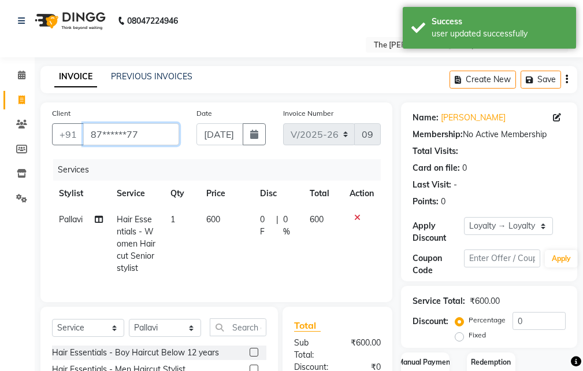
click at [156, 134] on input "87******77" at bounding box center [131, 134] width 96 height 22
click at [556, 114] on icon at bounding box center [557, 117] width 8 height 8
select select "[DEMOGRAPHIC_DATA]"
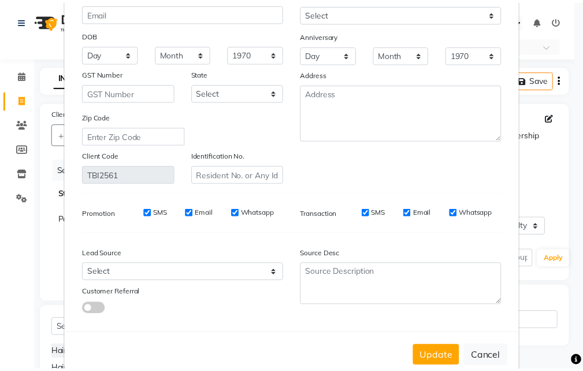
scroll to position [142, 0]
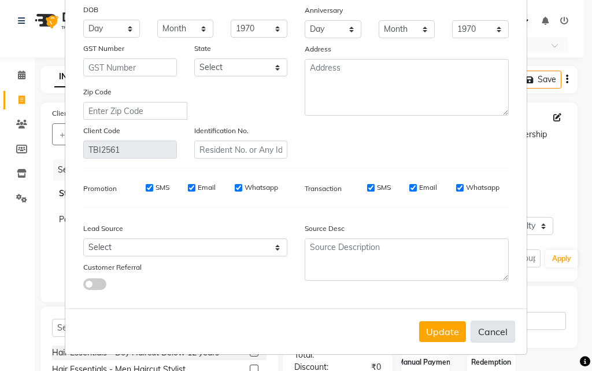
click at [500, 331] on button "Cancel" at bounding box center [493, 331] width 45 height 22
select select
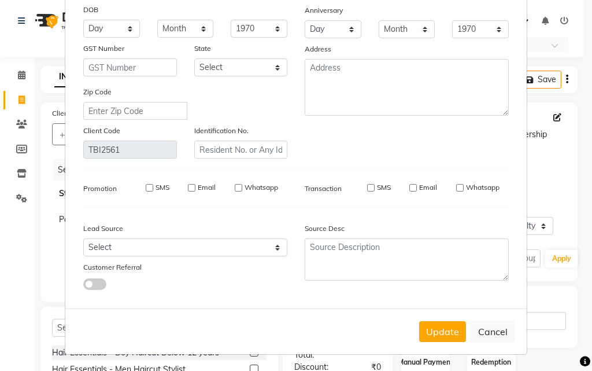
select select
checkbox input "false"
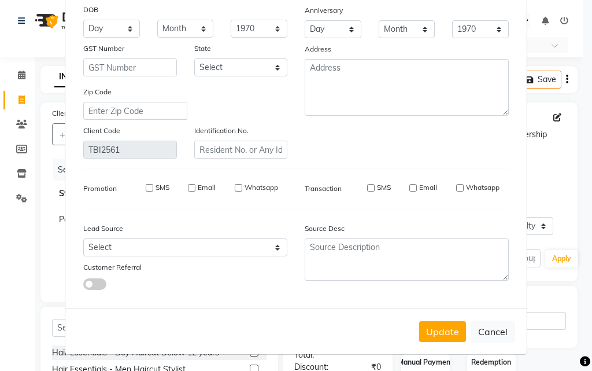
checkbox input "false"
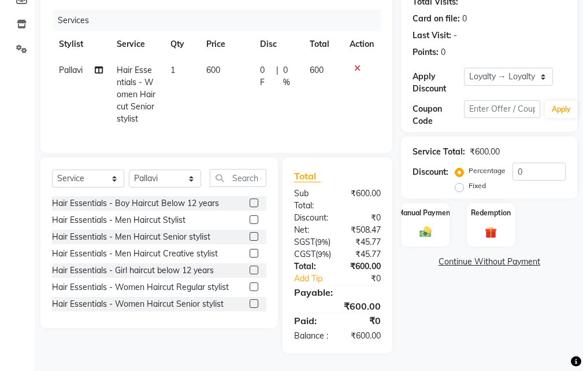
scroll to position [194, 0]
click at [438, 202] on div "Manual Payment" at bounding box center [426, 224] width 50 height 45
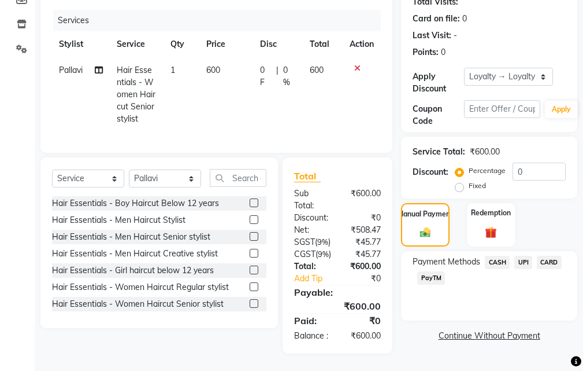
click at [522, 256] on span "UPI" at bounding box center [524, 262] width 18 height 13
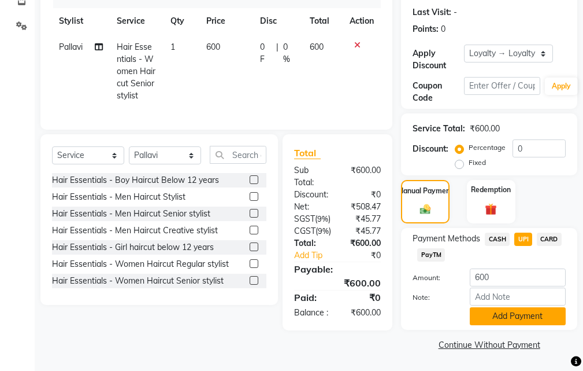
click at [498, 307] on button "Add Payment" at bounding box center [518, 316] width 96 height 18
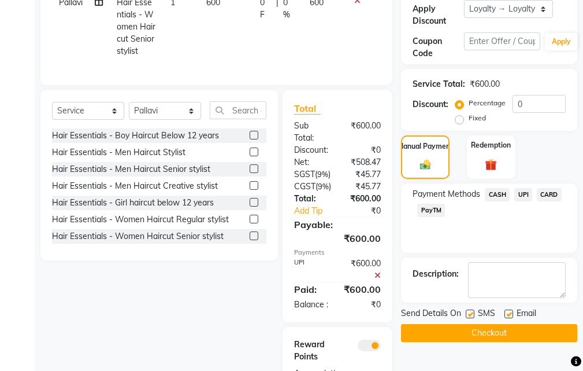
scroll to position [35, 0]
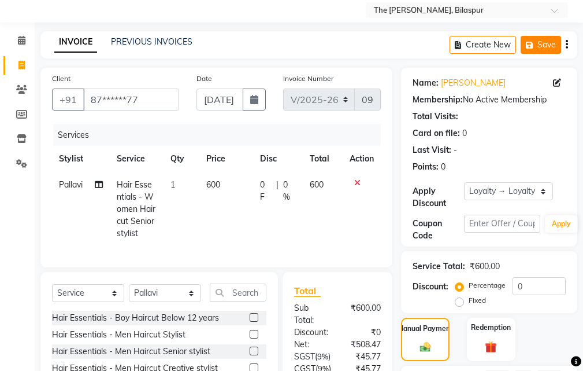
click at [548, 48] on button "Save" at bounding box center [541, 45] width 40 height 18
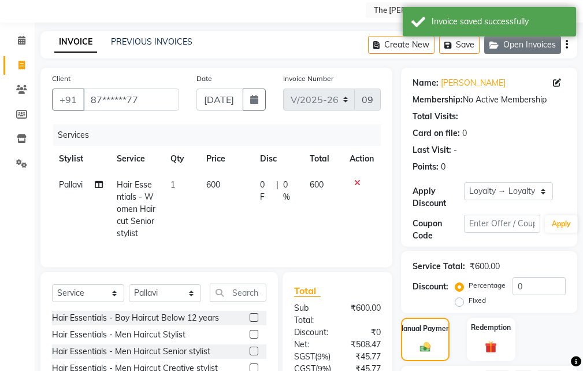
click at [522, 45] on button "Open Invoices" at bounding box center [523, 45] width 77 height 18
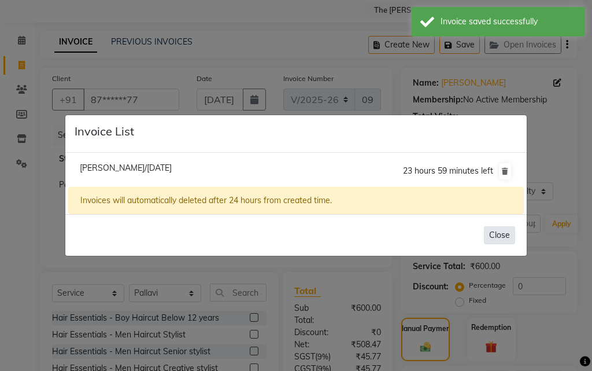
click at [504, 231] on button "Close" at bounding box center [499, 235] width 31 height 18
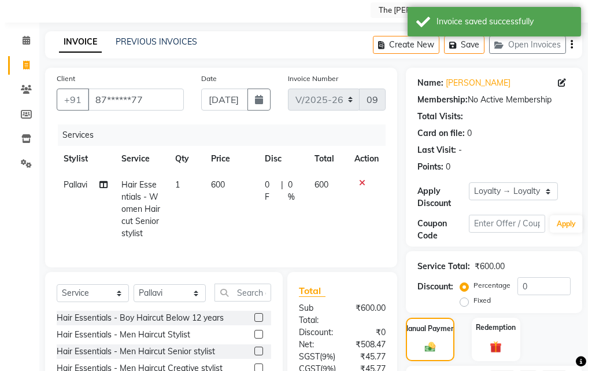
scroll to position [0, 0]
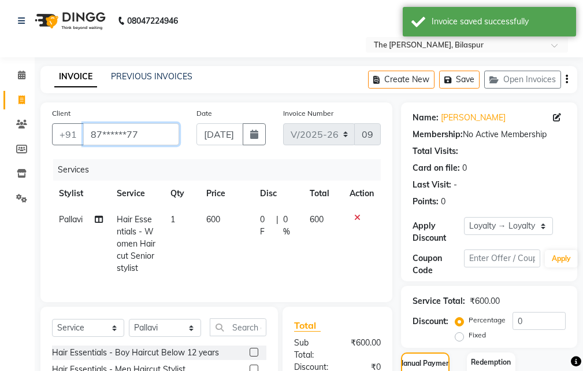
click at [152, 135] on input "87******77" at bounding box center [131, 134] width 96 height 22
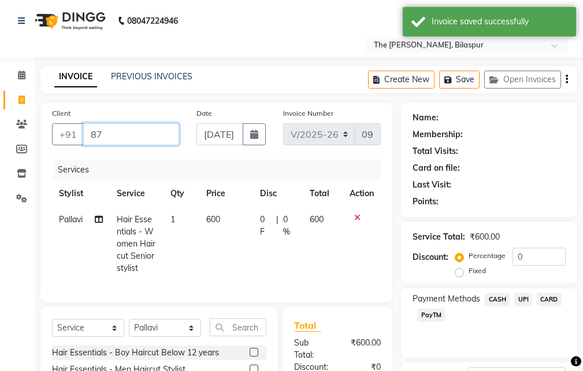
type input "8"
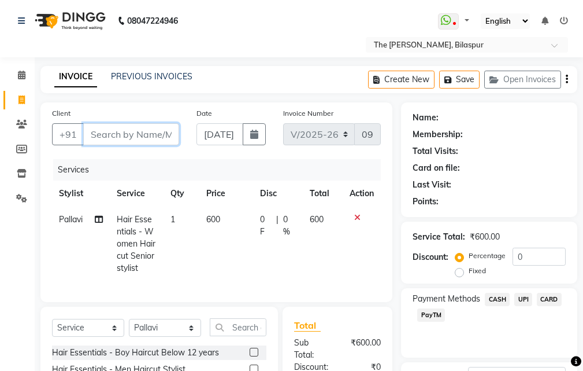
click at [152, 135] on input "Client" at bounding box center [131, 134] width 96 height 22
type input "9713684438"
click at [156, 138] on span "Add Client" at bounding box center [150, 134] width 46 height 12
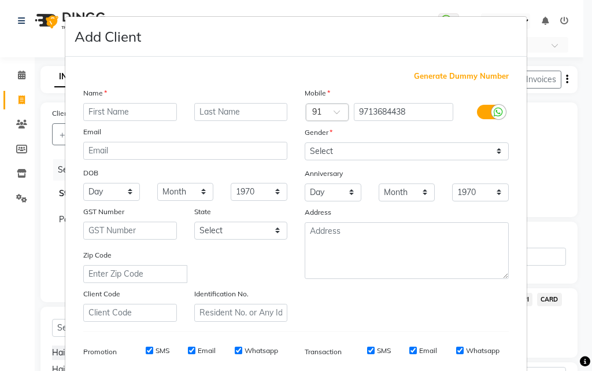
click at [148, 115] on input "text" at bounding box center [130, 112] width 94 height 18
type input "s"
type input "[PERSON_NAME]"
click at [225, 114] on input "text" at bounding box center [241, 112] width 94 height 18
type input "y"
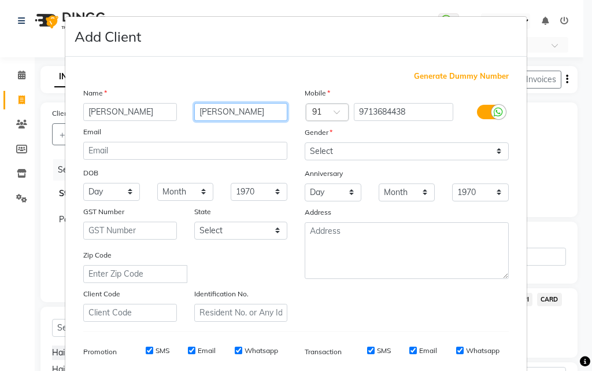
click at [235, 111] on input "[PERSON_NAME]" at bounding box center [241, 112] width 94 height 18
type input "[PERSON_NAME]"
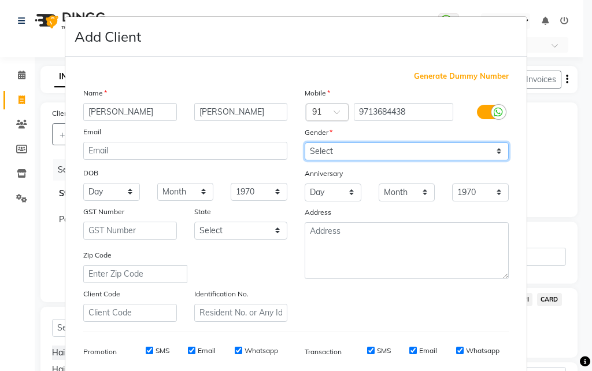
click at [348, 147] on select "Select [DEMOGRAPHIC_DATA] [DEMOGRAPHIC_DATA] Other Prefer Not To Say" at bounding box center [407, 151] width 204 height 18
select select "[DEMOGRAPHIC_DATA]"
click at [305, 142] on select "Select [DEMOGRAPHIC_DATA] [DEMOGRAPHIC_DATA] Other Prefer Not To Say" at bounding box center [407, 151] width 204 height 18
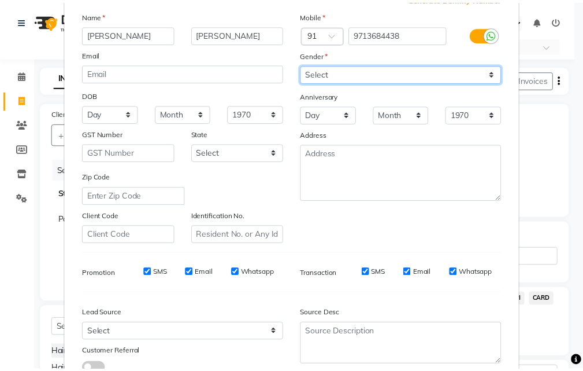
scroll to position [163, 0]
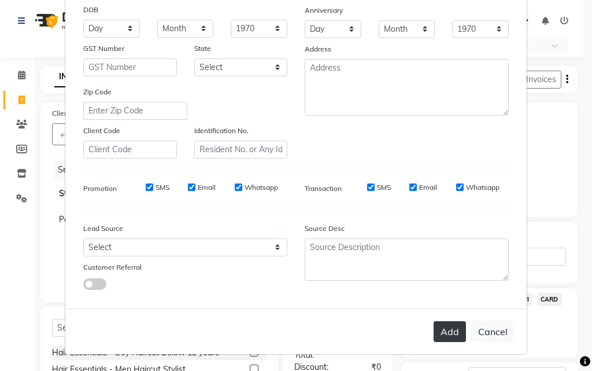
click at [446, 334] on button "Add" at bounding box center [450, 331] width 32 height 21
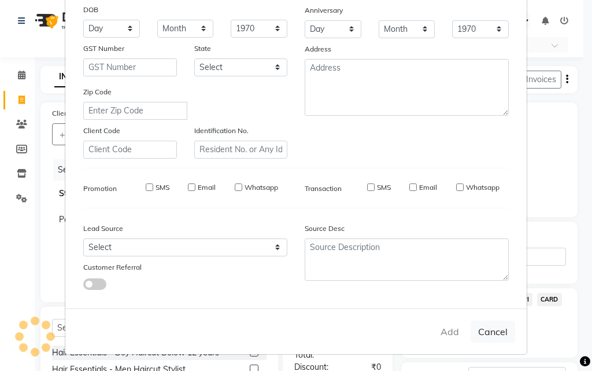
type input "97******38"
select select
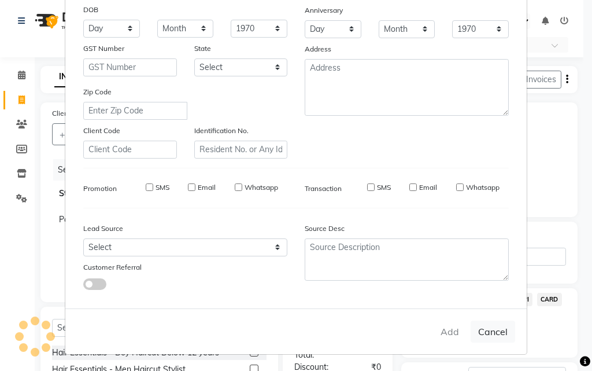
select select
checkbox input "false"
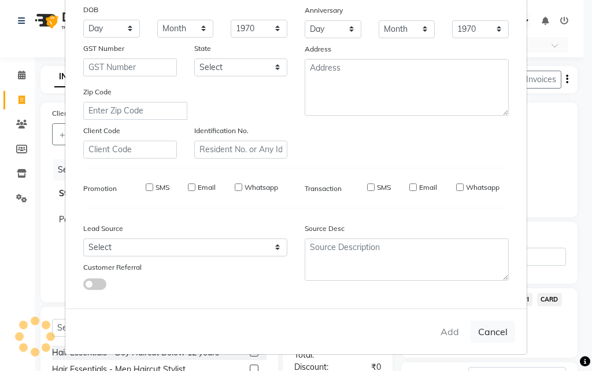
checkbox input "false"
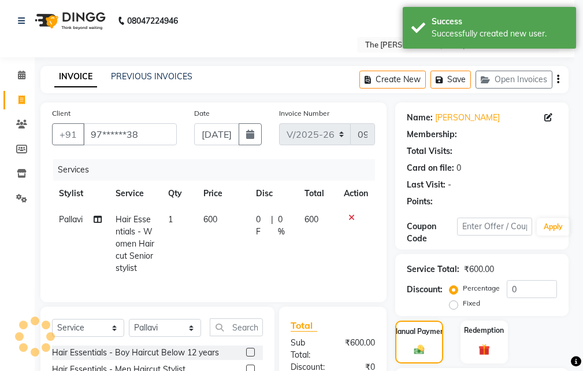
scroll to position [0, 0]
select select "1: Object"
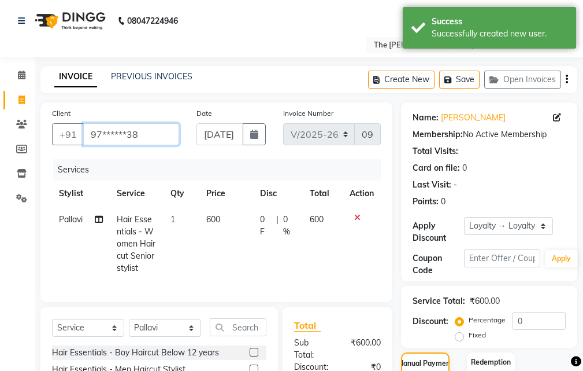
click at [157, 130] on input "97******38" at bounding box center [131, 134] width 96 height 22
type input "9"
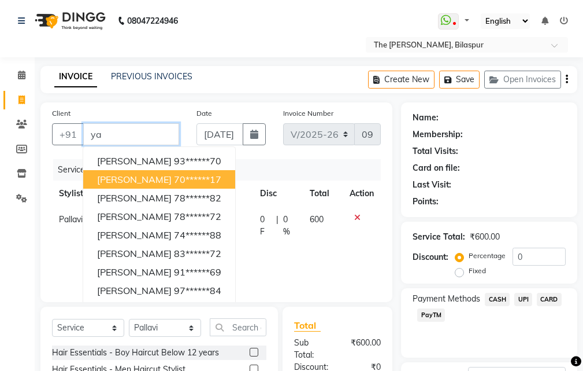
type input "y"
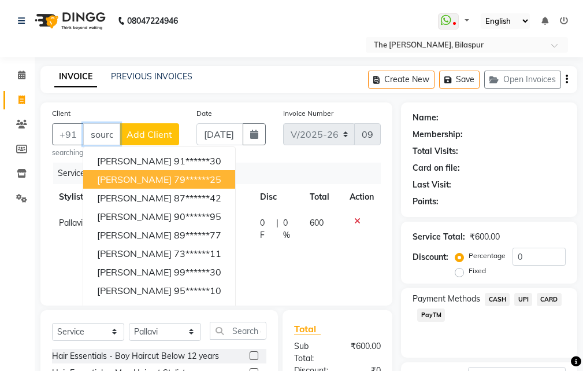
scroll to position [0, 1]
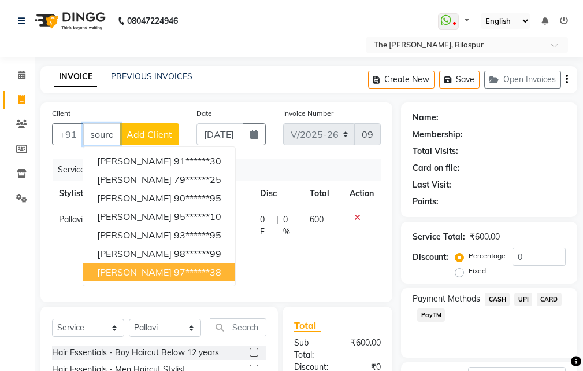
click at [174, 269] on ngb-highlight "97******38" at bounding box center [197, 272] width 47 height 12
type input "97******38"
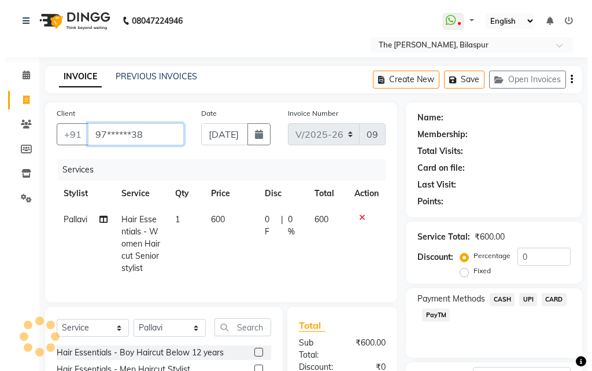
scroll to position [0, 0]
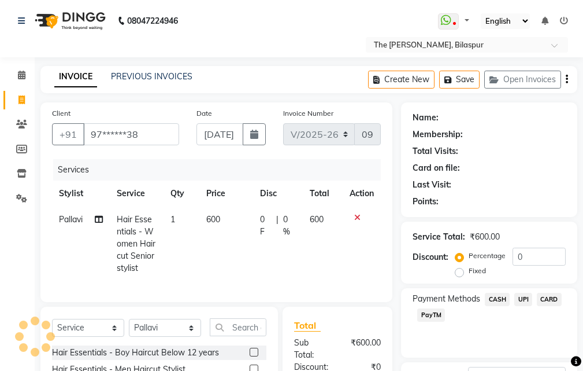
select select "1: Object"
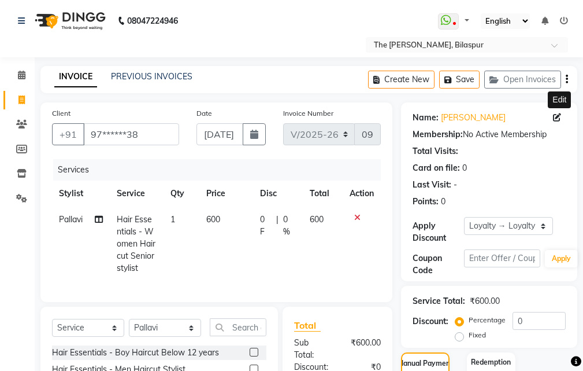
click at [560, 116] on icon at bounding box center [557, 117] width 8 height 8
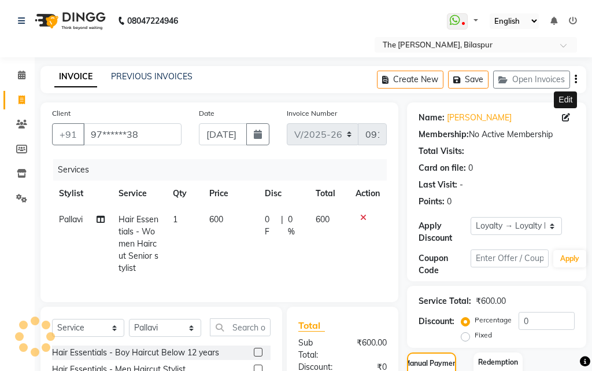
select select "[DEMOGRAPHIC_DATA]"
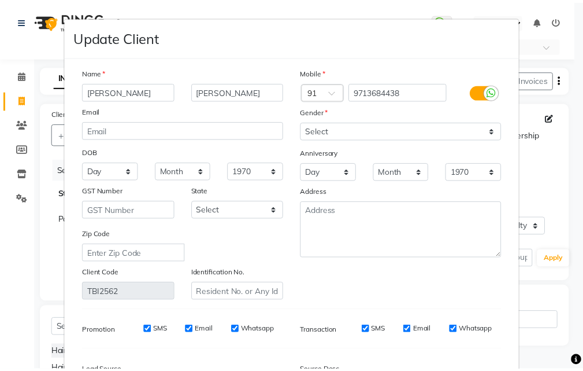
scroll to position [142, 0]
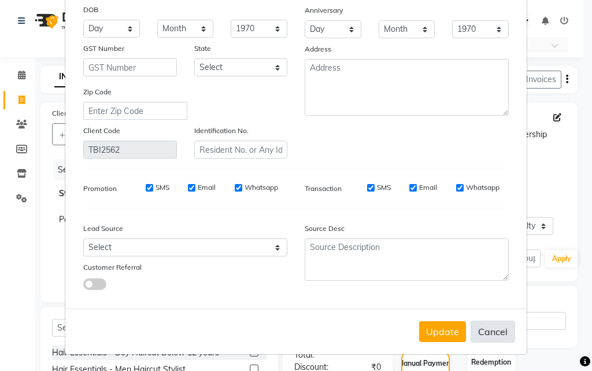
click at [490, 335] on button "Cancel" at bounding box center [493, 331] width 45 height 22
select select
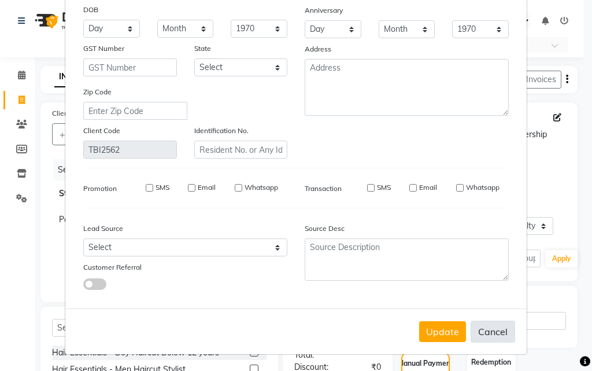
select select
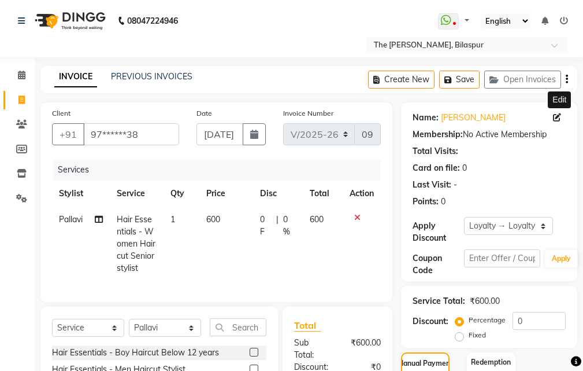
click at [355, 216] on icon at bounding box center [357, 217] width 6 height 8
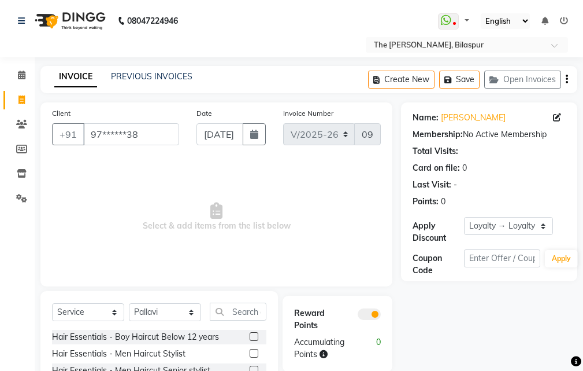
scroll to position [108, 0]
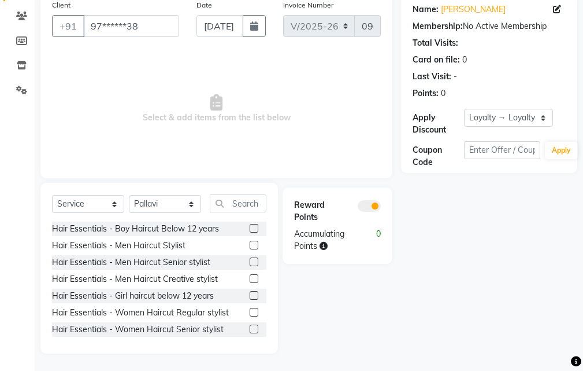
click at [250, 295] on label at bounding box center [254, 295] width 9 height 9
click at [250, 295] on input "checkbox" at bounding box center [254, 296] width 8 height 8
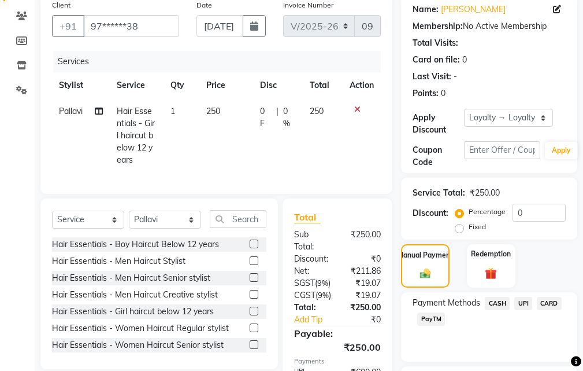
click at [520, 303] on span "UPI" at bounding box center [524, 303] width 18 height 13
click at [503, 302] on span "CASH" at bounding box center [497, 303] width 25 height 13
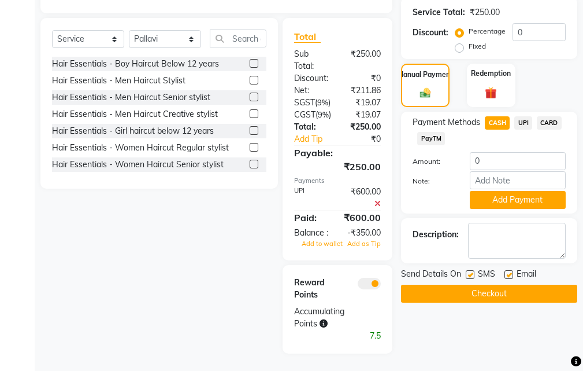
click at [378, 200] on icon at bounding box center [378, 204] width 6 height 8
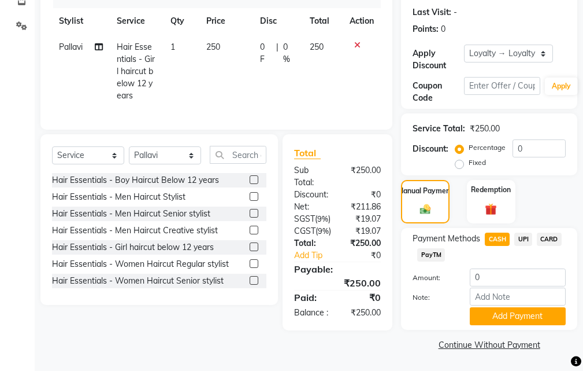
scroll to position [194, 0]
click at [498, 307] on button "Add Payment" at bounding box center [518, 316] width 96 height 18
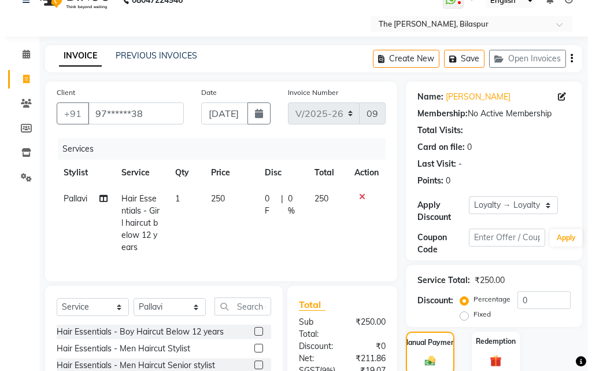
scroll to position [10, 0]
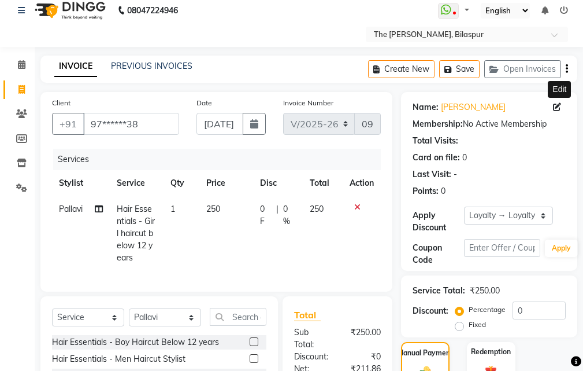
click at [555, 109] on icon at bounding box center [557, 107] width 8 height 8
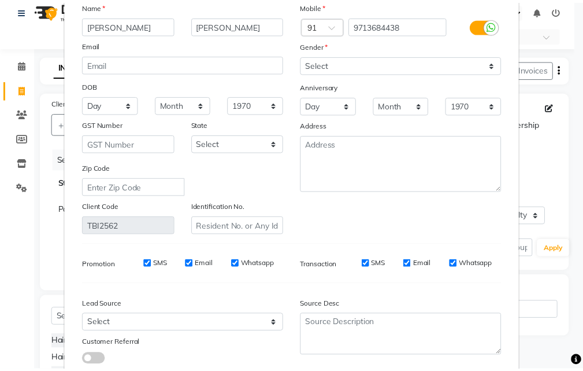
scroll to position [142, 0]
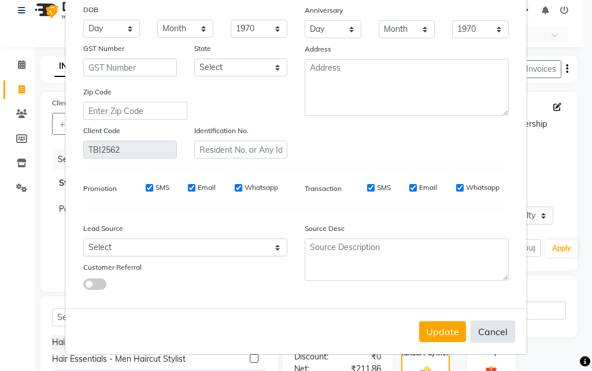
click at [504, 328] on button "Cancel" at bounding box center [493, 331] width 45 height 22
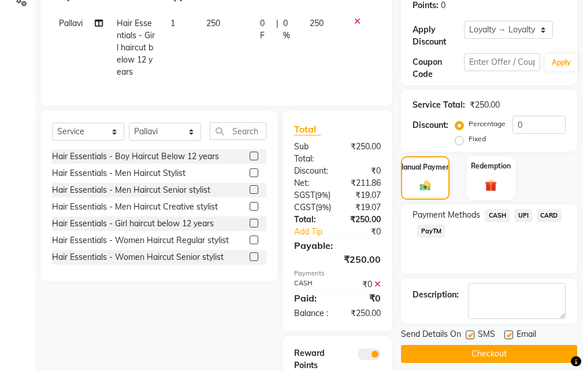
scroll to position [184, 0]
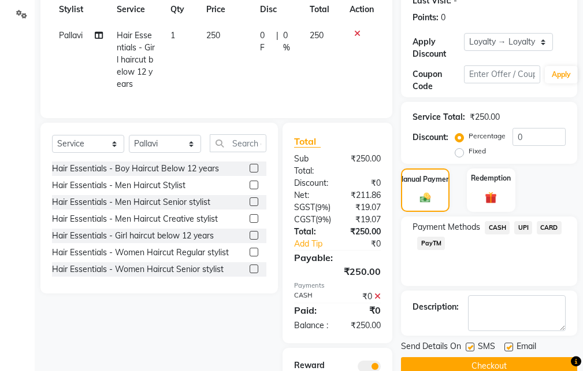
click at [496, 226] on span "CASH" at bounding box center [497, 227] width 25 height 13
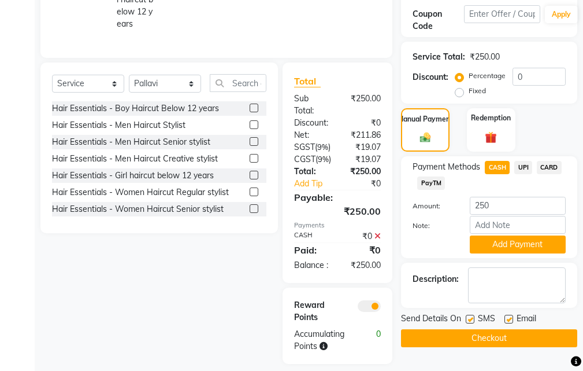
scroll to position [300, 0]
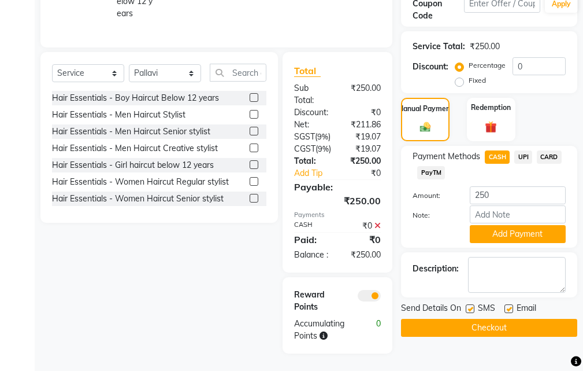
click at [509, 200] on div "Payment Methods CASH UPI CARD PayTM Amount: 250 Note: Add Payment" at bounding box center [489, 197] width 176 height 102
click at [511, 225] on button "Add Payment" at bounding box center [518, 234] width 96 height 18
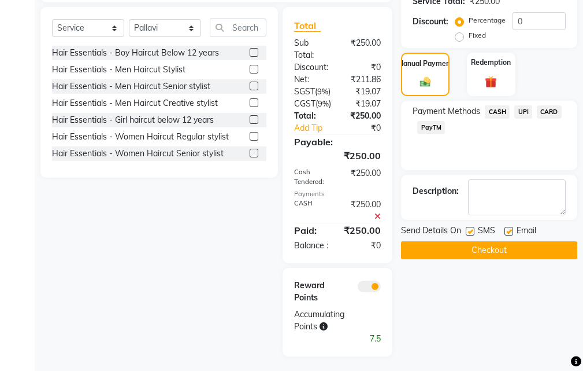
click at [475, 245] on button "Checkout" at bounding box center [489, 250] width 176 height 18
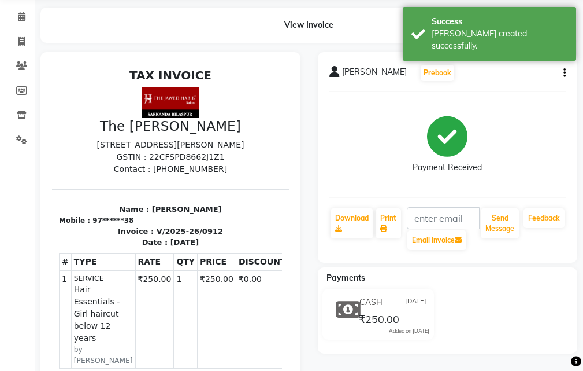
click at [368, 311] on div "₹250.00" at bounding box center [378, 319] width 43 height 16
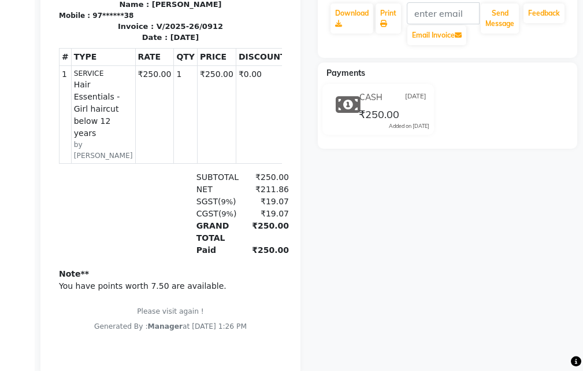
scroll to position [289, 0]
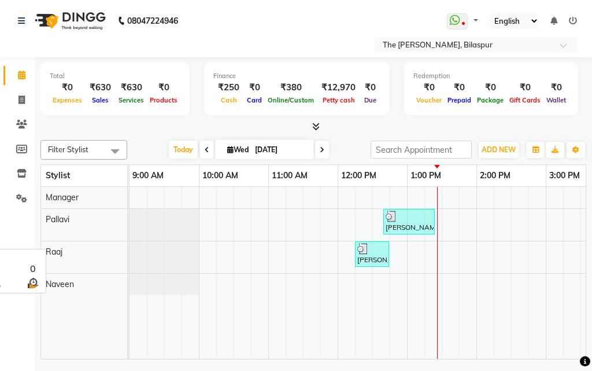
click at [84, 213] on div "Pallavi" at bounding box center [84, 219] width 86 height 21
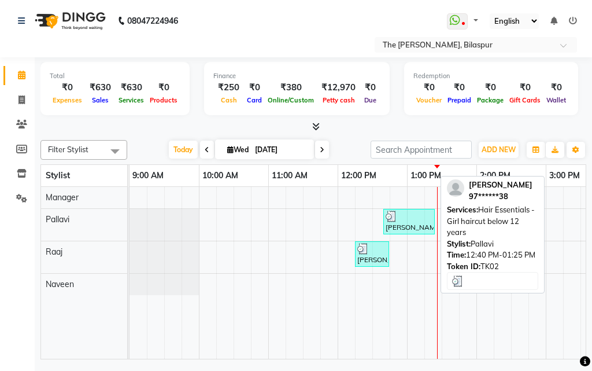
click at [400, 220] on div at bounding box center [409, 216] width 47 height 12
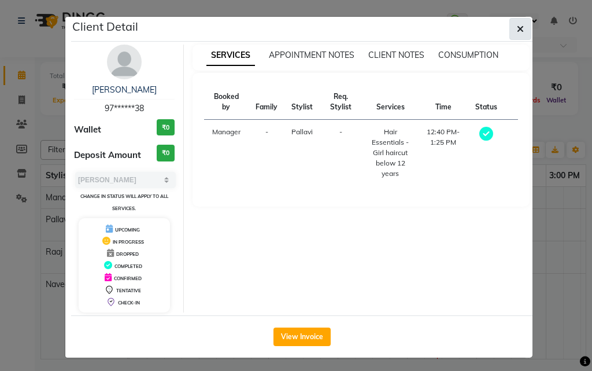
click at [519, 30] on icon "button" at bounding box center [520, 28] width 7 height 9
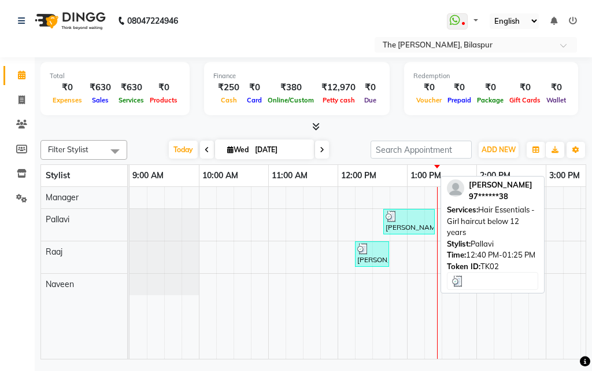
click at [401, 226] on div "[PERSON_NAME], TK02, 12:40 PM-01:25 PM, Hair Essentials - Girl haircut below 12…" at bounding box center [409, 221] width 49 height 22
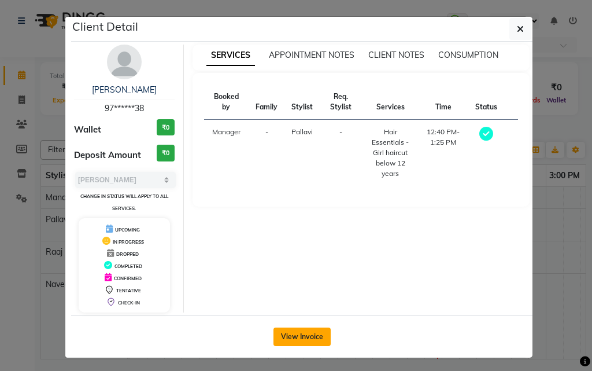
click at [284, 333] on button "View Invoice" at bounding box center [302, 336] width 57 height 19
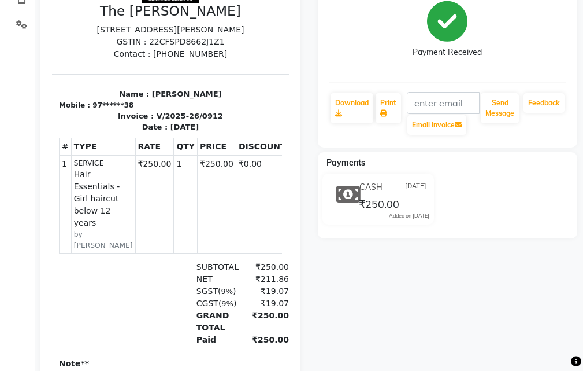
click at [94, 250] on small "by [PERSON_NAME]" at bounding box center [103, 239] width 59 height 21
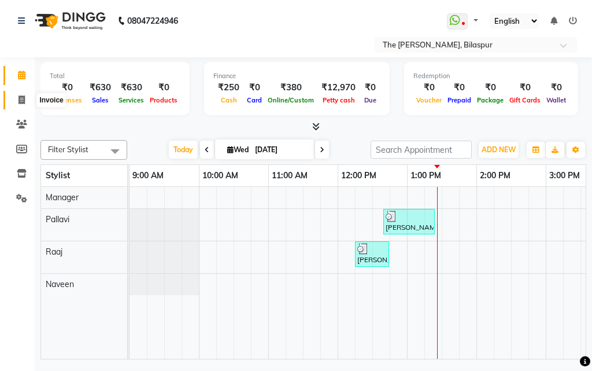
click at [25, 101] on icon at bounding box center [22, 99] width 6 height 9
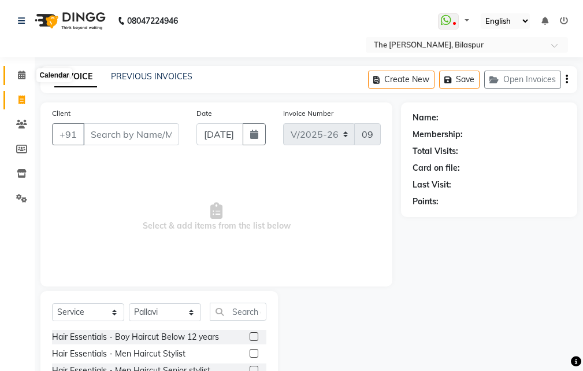
click at [25, 76] on icon at bounding box center [22, 75] width 8 height 9
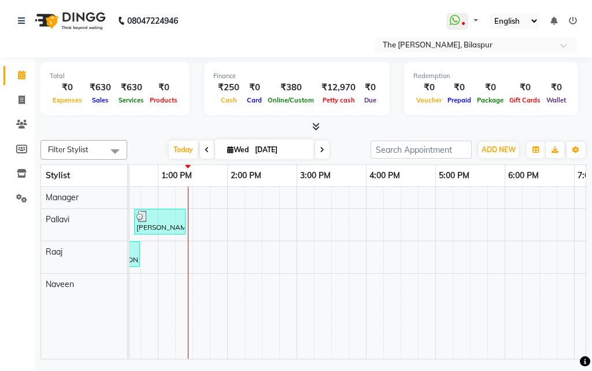
click at [382, 364] on div "08047224946 Select Location × The [PERSON_NAME], Bilaspur WhatsApp Status ✕ Sta…" at bounding box center [296, 185] width 592 height 371
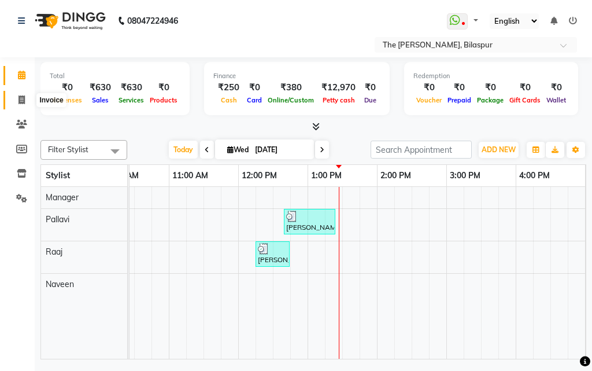
click at [24, 99] on icon at bounding box center [22, 99] width 6 height 9
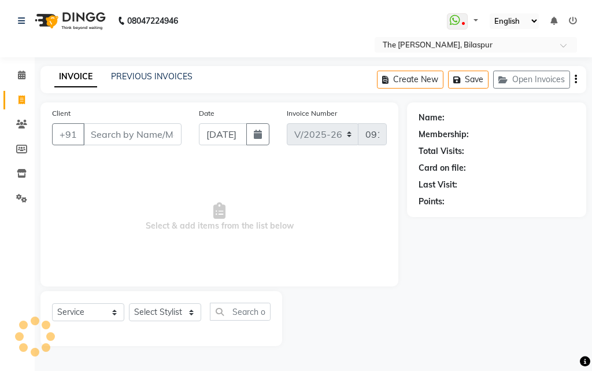
click at [117, 131] on input "Client" at bounding box center [132, 134] width 98 height 22
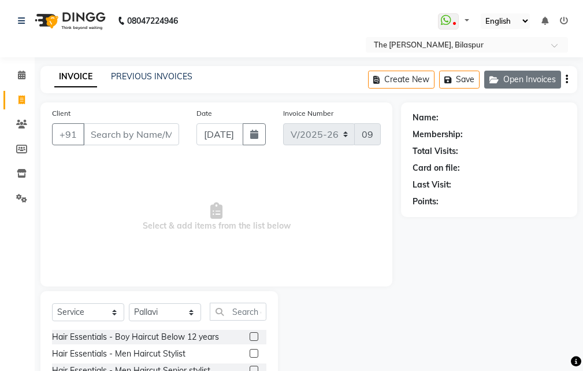
click at [516, 83] on button "Open Invoices" at bounding box center [523, 80] width 77 height 18
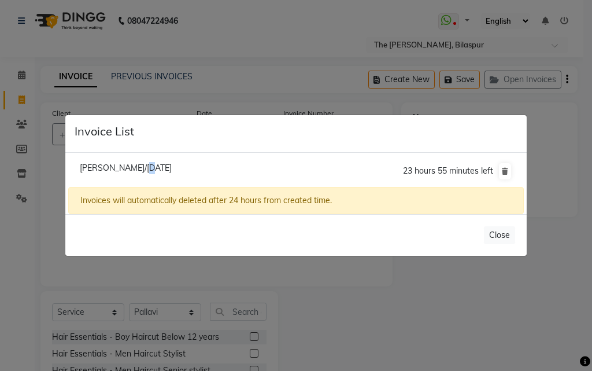
click at [139, 167] on span "[PERSON_NAME]/[DATE]" at bounding box center [126, 167] width 92 height 10
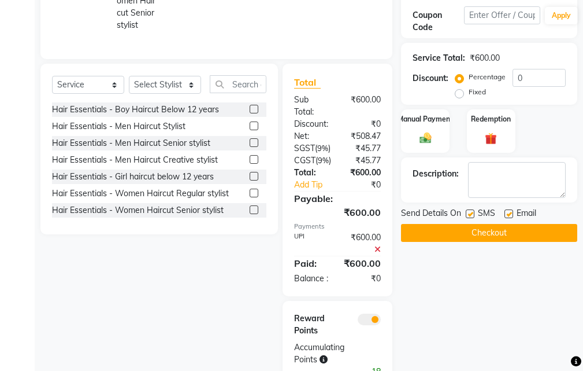
scroll to position [289, 0]
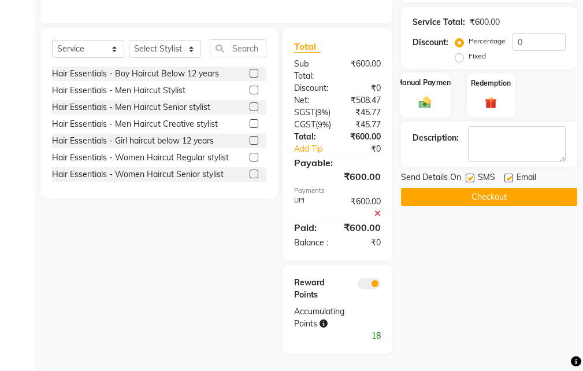
click at [422, 95] on img at bounding box center [426, 102] width 20 height 14
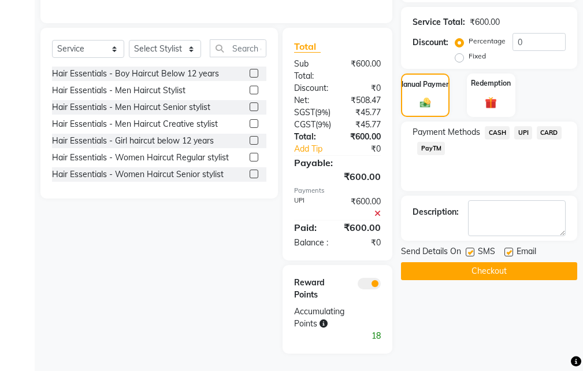
click at [526, 126] on span "UPI" at bounding box center [524, 132] width 18 height 13
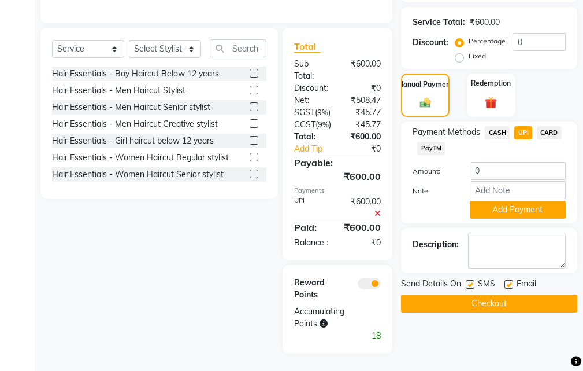
click at [521, 201] on button "Add Payment" at bounding box center [518, 210] width 96 height 18
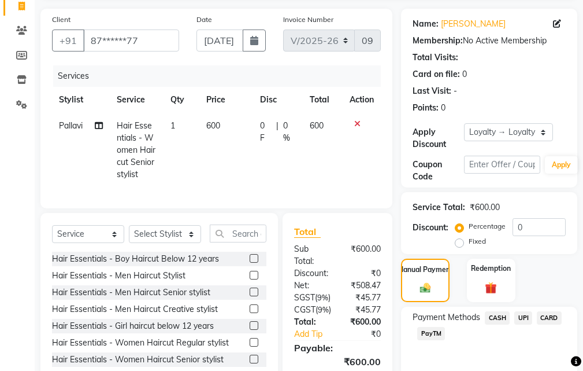
scroll to position [58, 0]
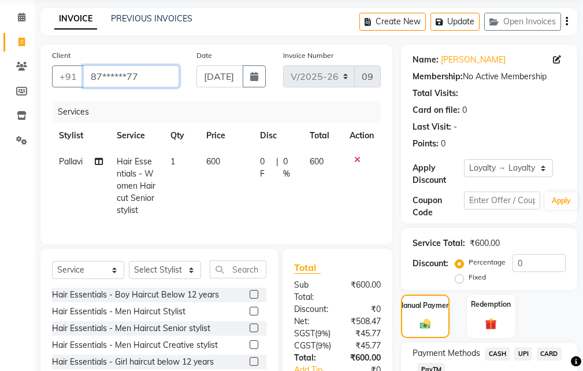
click at [153, 77] on input "87******77" at bounding box center [131, 76] width 96 height 22
